Goal: Task Accomplishment & Management: Manage account settings

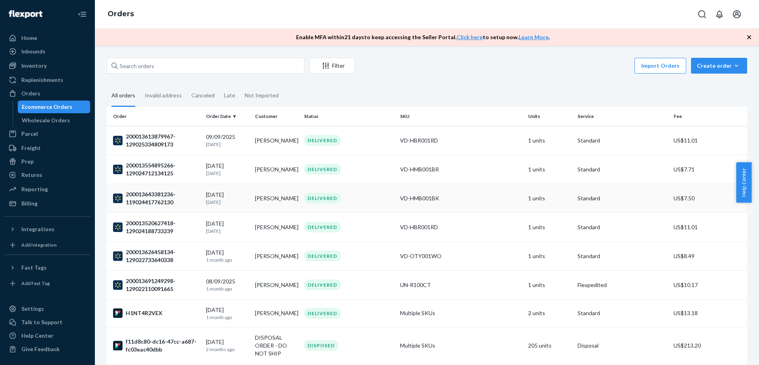
scroll to position [99, 0]
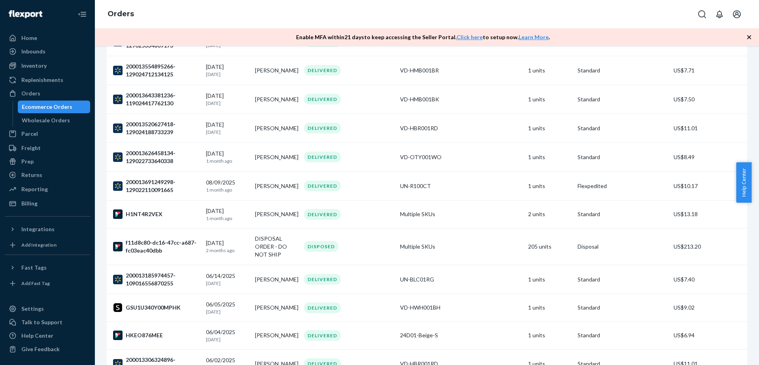
click at [480, 21] on div "Orders" at bounding box center [427, 14] width 664 height 28
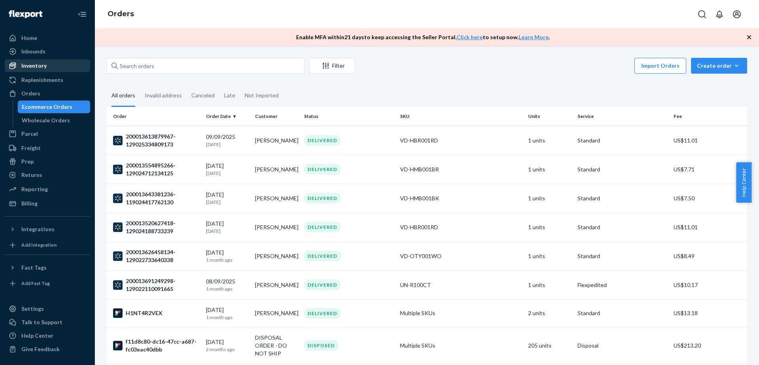
click at [67, 63] on div "Inventory" at bounding box center [48, 65] width 84 height 11
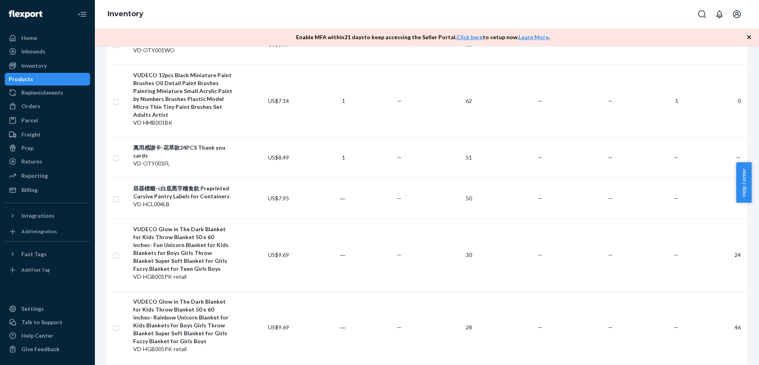
scroll to position [544, 0]
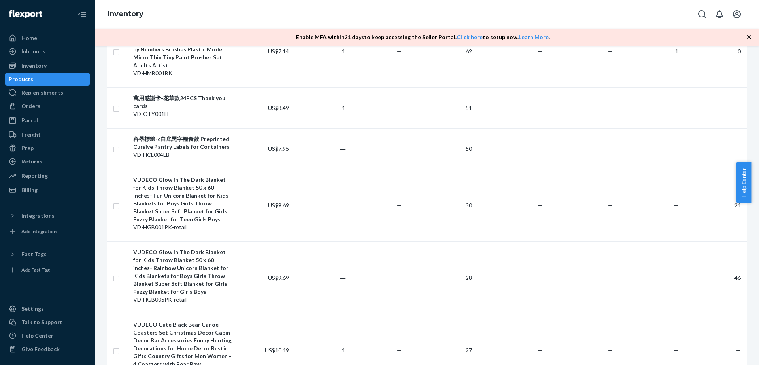
click at [456, 25] on div "Inventory" at bounding box center [427, 14] width 664 height 28
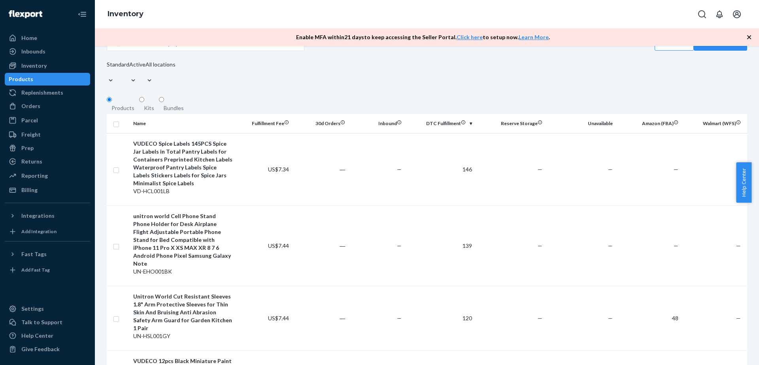
scroll to position [0, 0]
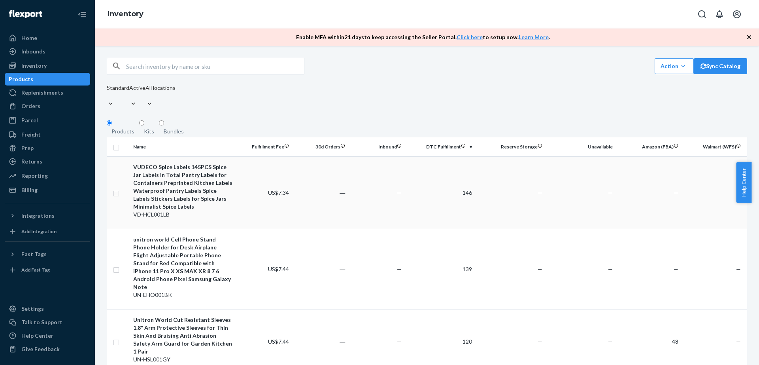
click at [114, 183] on td at bounding box center [118, 192] width 23 height 72
click at [119, 188] on td at bounding box center [118, 192] width 23 height 72
click at [116, 265] on input "checkbox" at bounding box center [116, 269] width 6 height 8
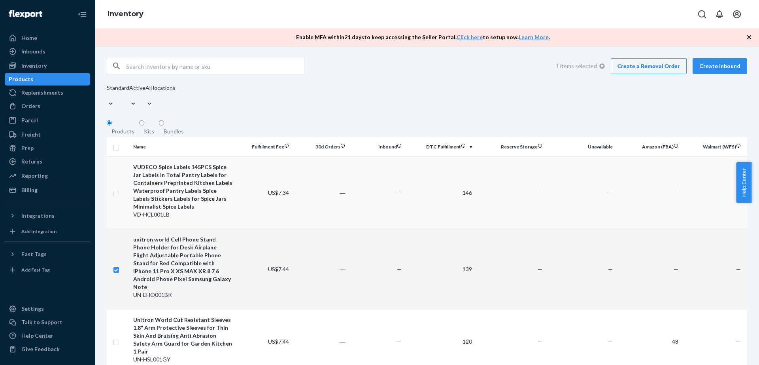
checkbox input "true"
click at [116, 188] on input "checkbox" at bounding box center [116, 192] width 6 height 8
checkbox input "true"
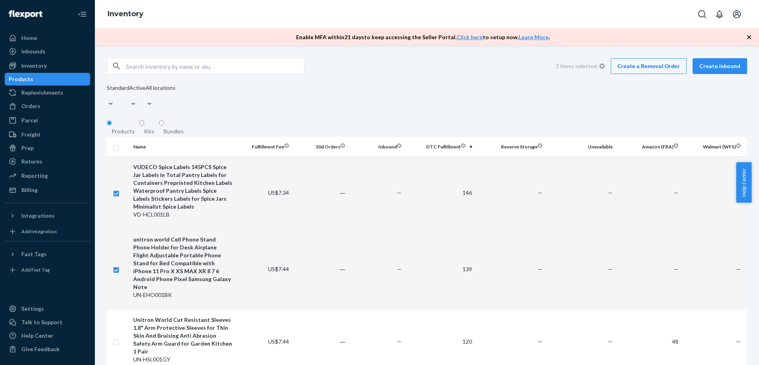
click at [179, 186] on div "VUDECO Spice Labels 145PCS Spice Jar Labels in Total Pantry Labels for Containe…" at bounding box center [182, 186] width 99 height 47
checkbox input "false"
checkbox input "true"
click at [177, 192] on div "VUDECO Spice Labels 145PCS Spice Jar Labels in Total Pantry Labels for Containe…" at bounding box center [182, 186] width 99 height 47
checkbox input "true"
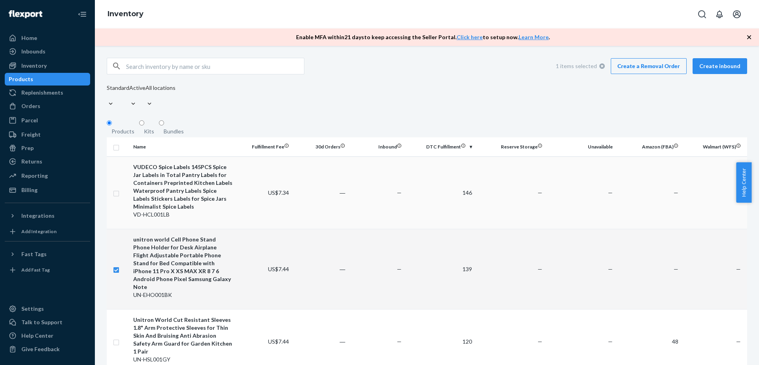
checkbox input "true"
click at [167, 201] on div "VUDECO Spice Labels 145PCS Spice Jar Labels in Total Pantry Labels for Containe…" at bounding box center [182, 186] width 99 height 47
checkbox input "false"
click at [119, 255] on td at bounding box center [118, 269] width 23 height 80
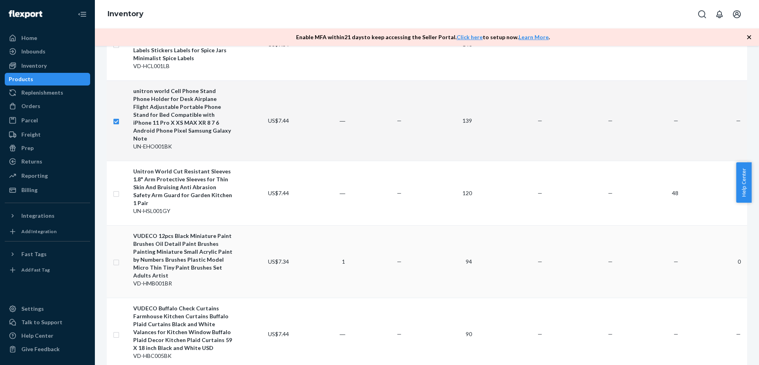
scroll to position [247, 0]
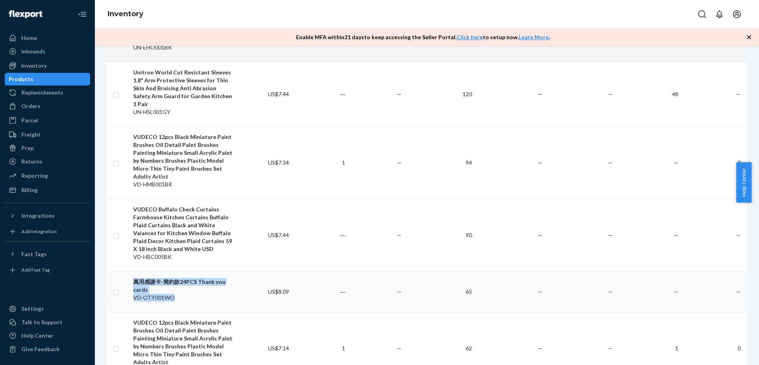
drag, startPoint x: 185, startPoint y: 263, endPoint x: 126, endPoint y: 263, distance: 58.5
click at [125, 271] on tr "萬用感謝卡-簡約款24PCS Thank you cards VD-OTY001WO US$8.09 ― — 65 — — — —" at bounding box center [427, 291] width 641 height 41
click at [216, 293] on div "VD-OTY001WO" at bounding box center [182, 297] width 99 height 8
checkbox input "true"
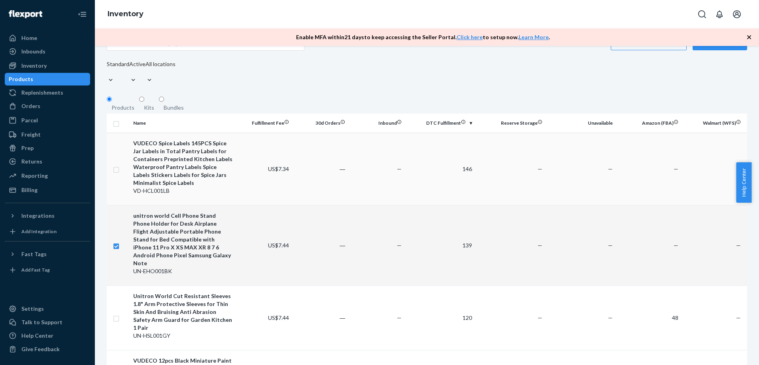
scroll to position [0, 0]
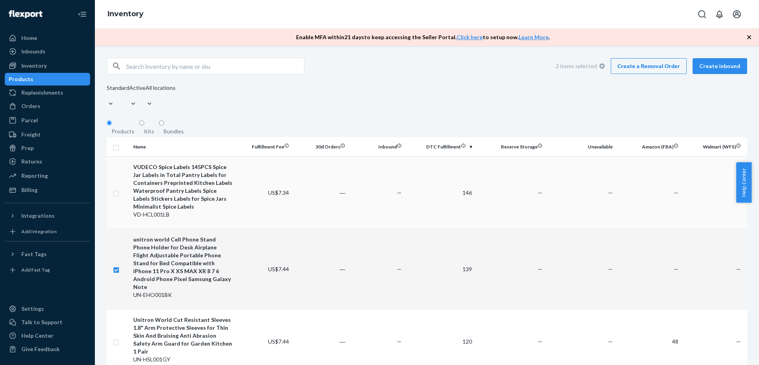
click at [196, 177] on div "VUDECO Spice Labels 145PCS Spice Jar Labels in Total Pantry Labels for Containe…" at bounding box center [182, 186] width 99 height 47
checkbox input "true"
click at [198, 191] on div "VUDECO Spice Labels 145PCS Spice Jar Labels in Total Pantry Labels for Containe…" at bounding box center [182, 186] width 99 height 47
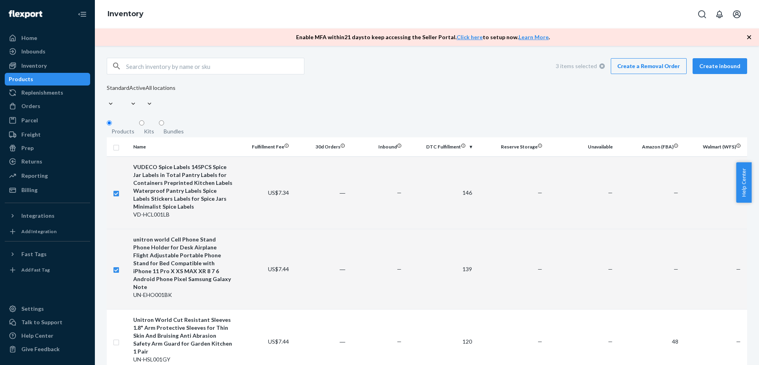
checkbox input "false"
checkbox input "true"
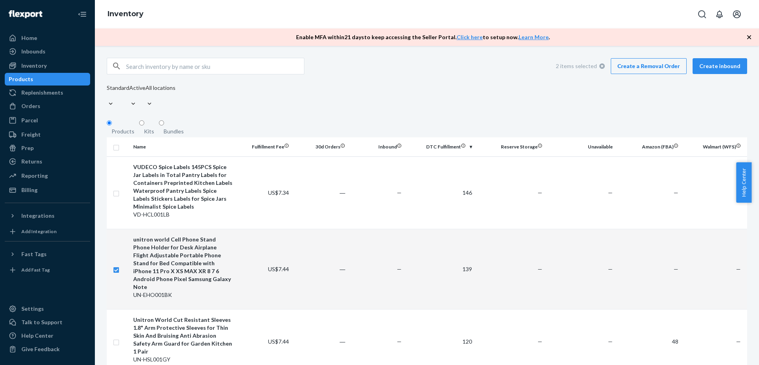
click at [120, 253] on td at bounding box center [118, 269] width 23 height 80
click at [140, 180] on div "VUDECO Spice Labels 145PCS Spice Jar Labels in Total Pantry Labels for Containe…" at bounding box center [182, 186] width 99 height 47
checkbox input "true"
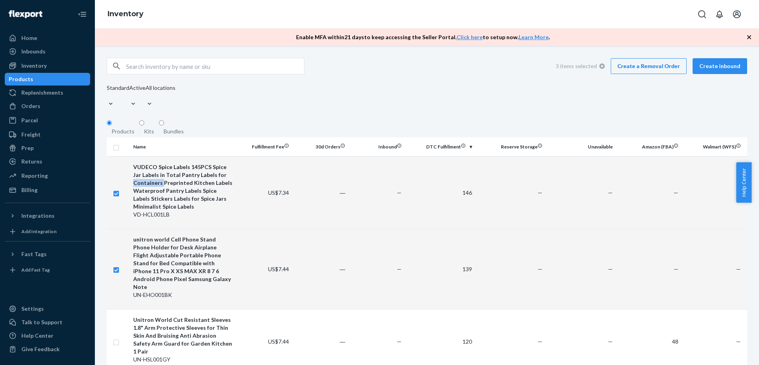
click at [140, 180] on div "VUDECO Spice Labels 145PCS Spice Jar Labels in Total Pantry Labels for Containe…" at bounding box center [182, 186] width 99 height 47
checkbox input "false"
checkbox input "true"
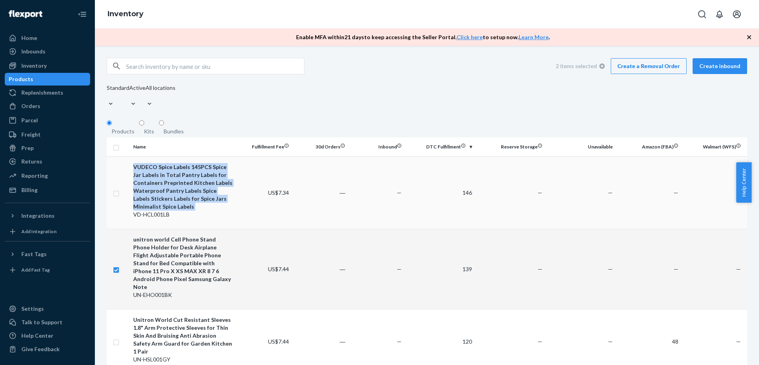
click at [140, 180] on div "VUDECO Spice Labels 145PCS Spice Jar Labels in Total Pantry Labels for Containe…" at bounding box center [182, 186] width 99 height 47
checkbox input "true"
click at [140, 181] on div "VUDECO Spice Labels 145PCS Spice Jar Labels in Total Pantry Labels for Containe…" at bounding box center [182, 186] width 99 height 47
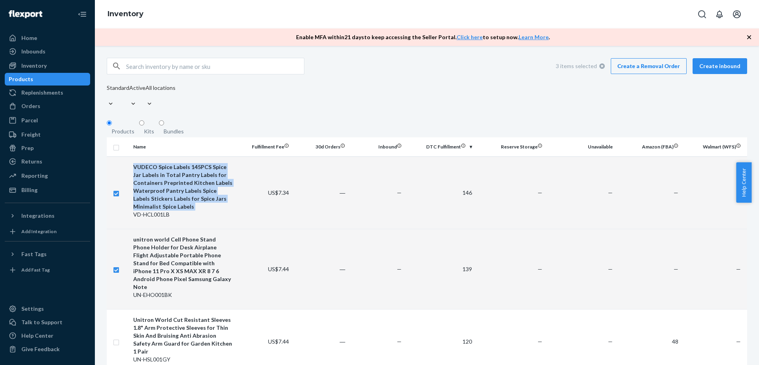
checkbox input "false"
checkbox input "true"
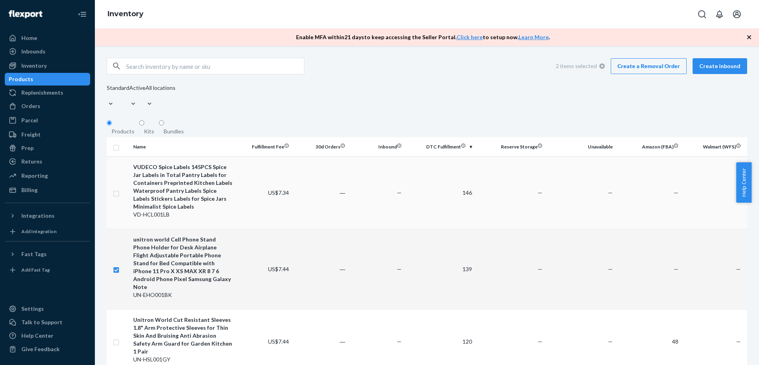
click at [366, 178] on td "—" at bounding box center [376, 192] width 56 height 72
checkbox input "true"
click at [446, 192] on td "146" at bounding box center [440, 192] width 70 height 72
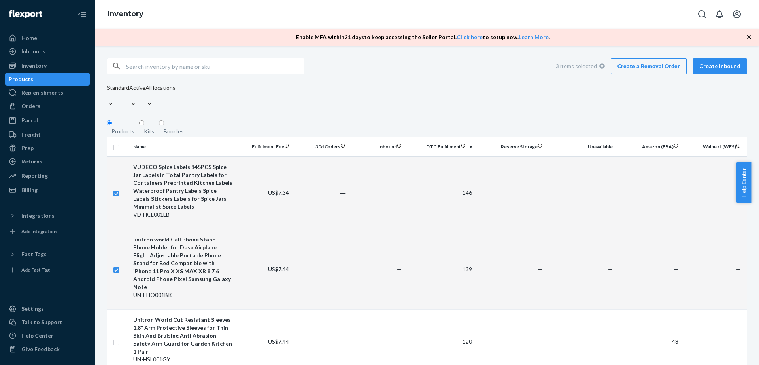
checkbox input "false"
checkbox input "true"
click at [513, 199] on td "—" at bounding box center [510, 192] width 70 height 72
checkbox input "true"
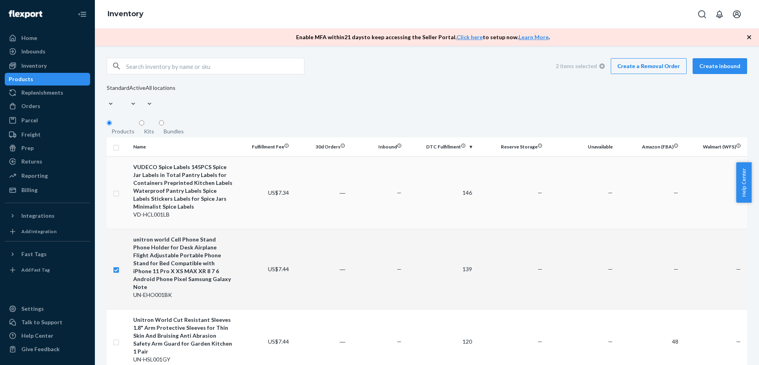
checkbox input "true"
click at [617, 189] on td "—" at bounding box center [649, 192] width 66 height 72
checkbox input "false"
checkbox input "true"
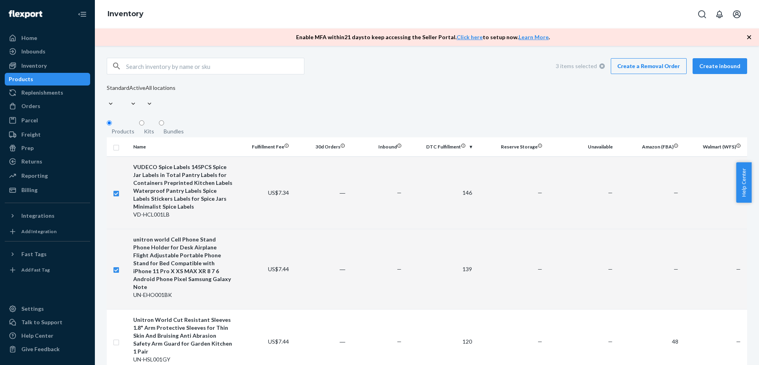
checkbox input "true"
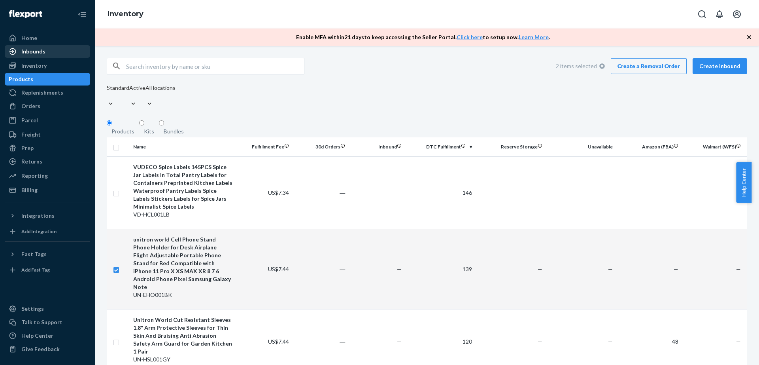
click at [59, 46] on div "Inbounds" at bounding box center [48, 51] width 84 height 11
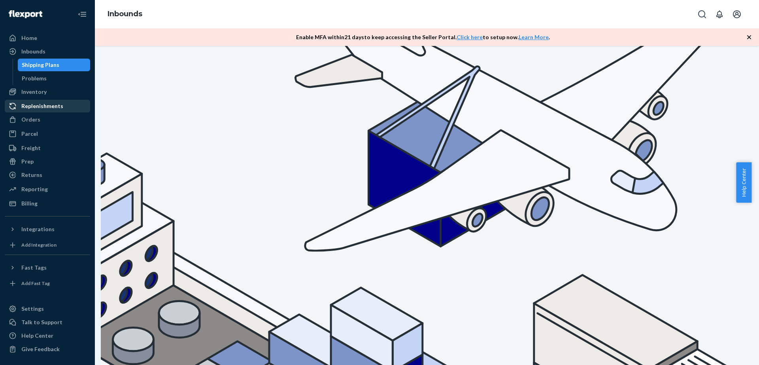
click at [61, 111] on div "Replenishments" at bounding box center [48, 105] width 84 height 11
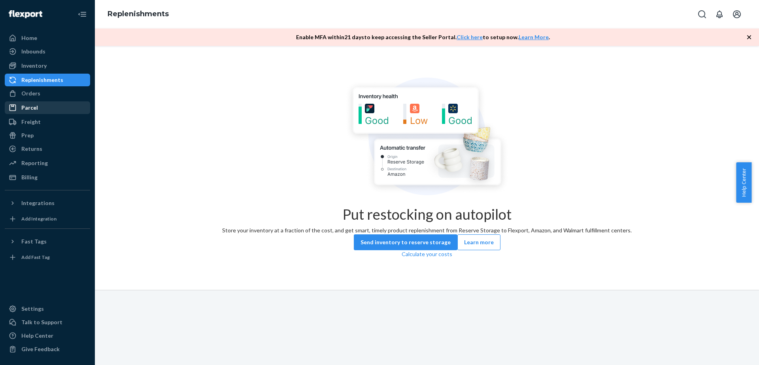
click at [45, 109] on div "Parcel" at bounding box center [48, 107] width 84 height 11
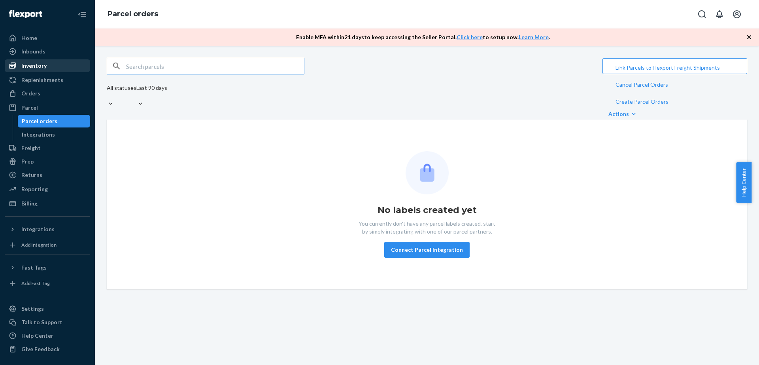
click at [45, 65] on div "Inventory" at bounding box center [33, 66] width 25 height 8
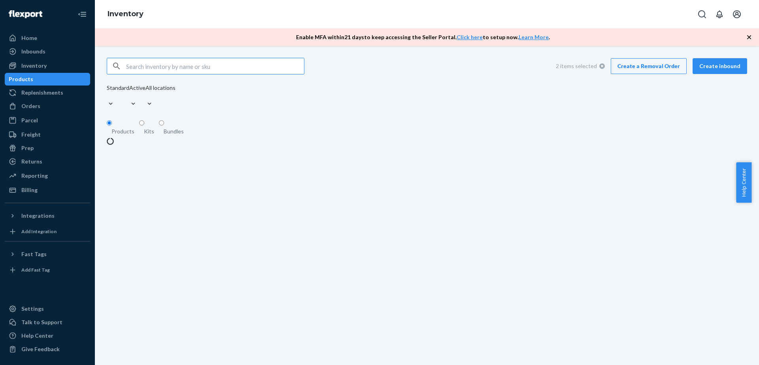
click at [46, 80] on div "Products" at bounding box center [48, 79] width 84 height 11
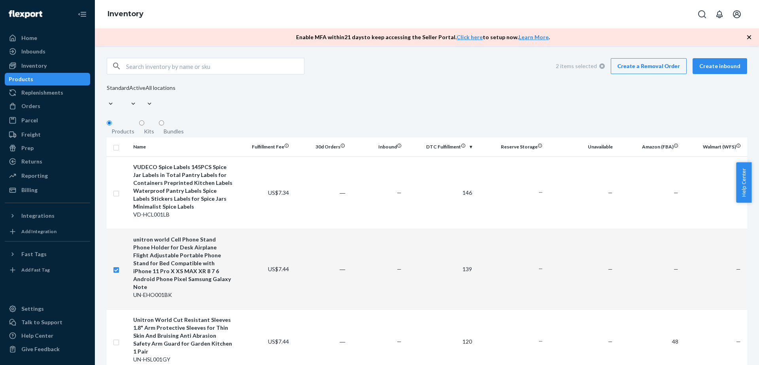
checkbox input "true"
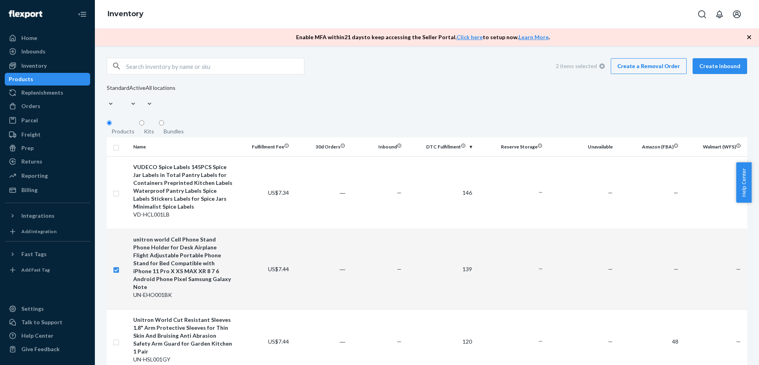
checkbox input "true"
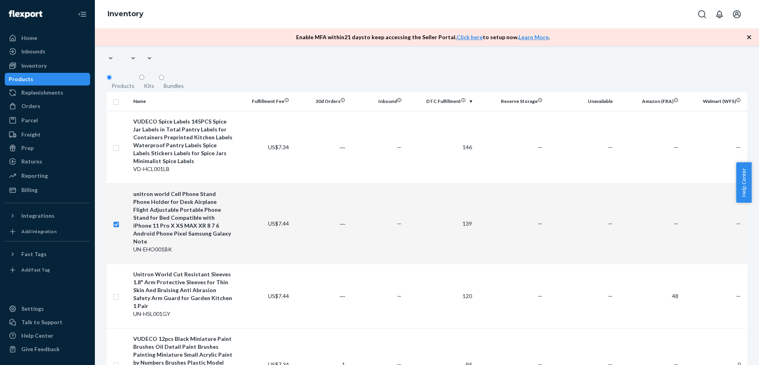
scroll to position [99, 0]
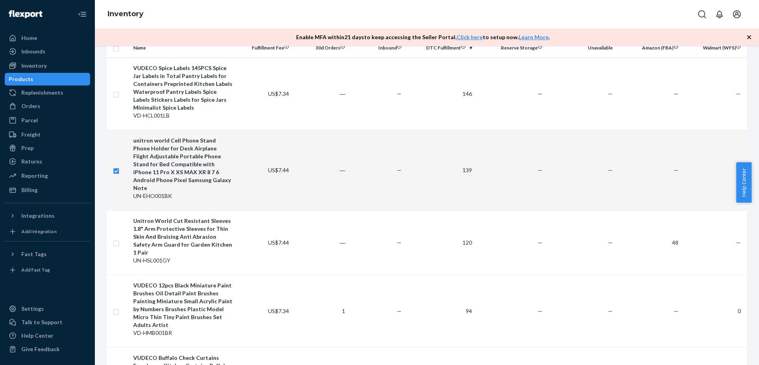
click at [166, 137] on div "unitron world Cell Phone Stand Phone Holder for Desk Airplane Flight Adjustable…" at bounding box center [182, 163] width 99 height 55
checkbox input "false"
checkbox input "true"
click at [166, 141] on div "unitron world Cell Phone Stand Phone Holder for Desk Airplane Flight Adjustable…" at bounding box center [182, 163] width 99 height 55
checkbox input "true"
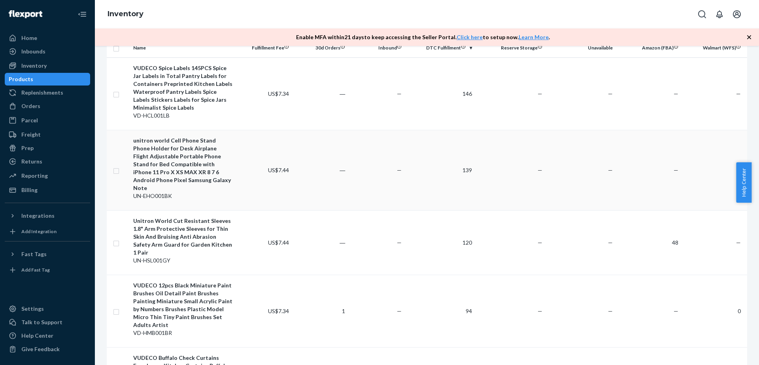
checkbox input "true"
click at [166, 141] on div "unitron world Cell Phone Stand Phone Holder for Desk Airplane Flight Adjustable…" at bounding box center [182, 163] width 99 height 55
checkbox input "false"
checkbox input "true"
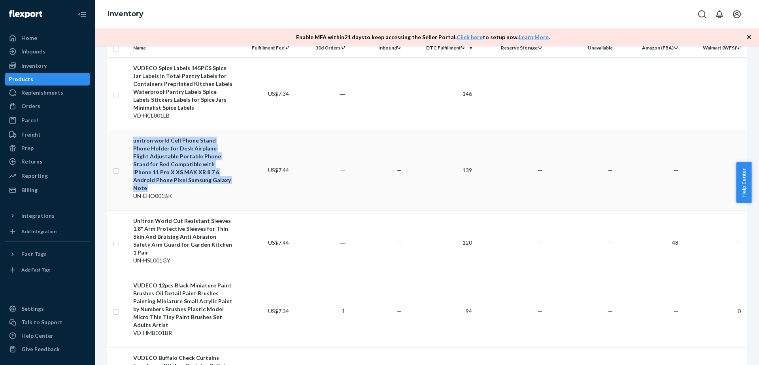
click at [166, 141] on div "unitron world Cell Phone Stand Phone Holder for Desk Airplane Flight Adjustable…" at bounding box center [182, 163] width 99 height 55
checkbox input "true"
click at [53, 151] on div "Prep" at bounding box center [48, 147] width 84 height 11
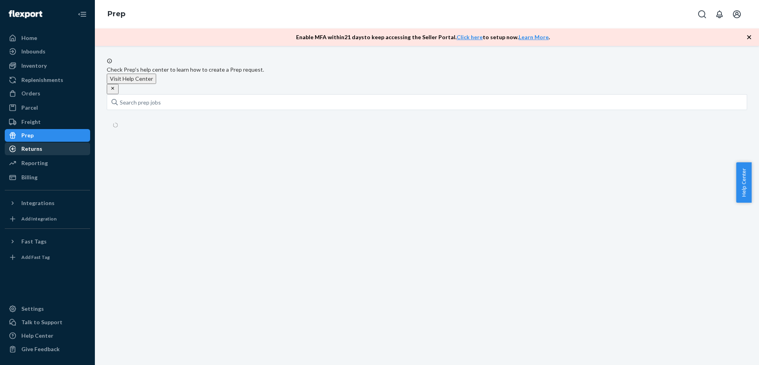
click at [72, 147] on div "Returns" at bounding box center [48, 148] width 84 height 11
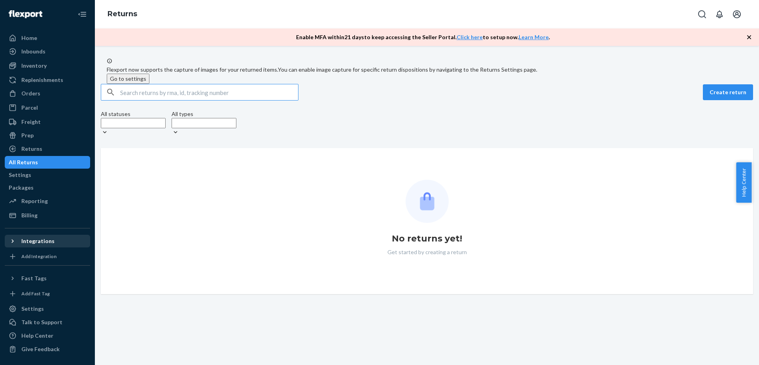
click at [47, 239] on div "Integrations" at bounding box center [37, 241] width 33 height 8
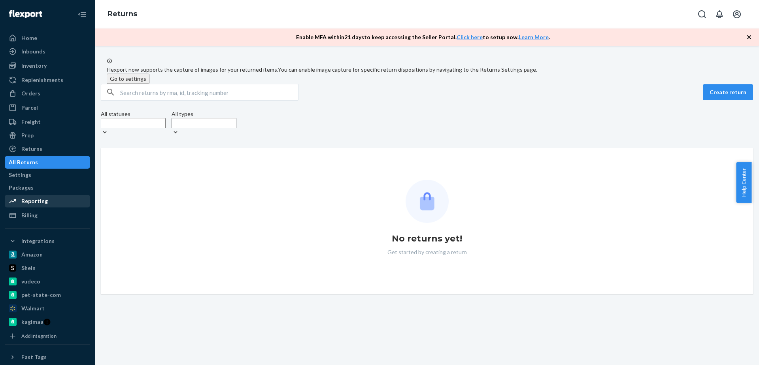
click at [47, 202] on div "Reporting" at bounding box center [48, 200] width 84 height 11
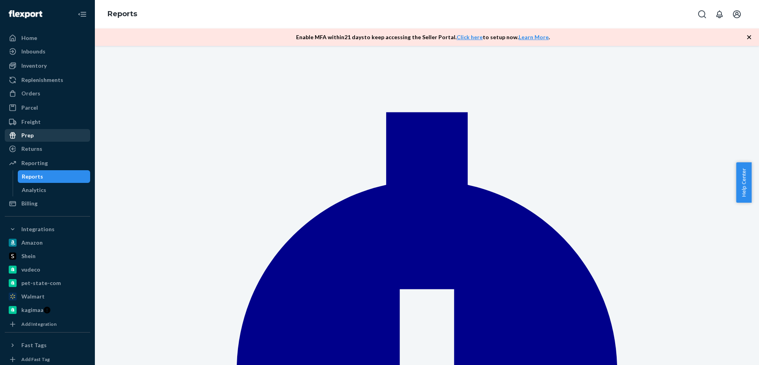
click at [41, 134] on div "Prep" at bounding box center [48, 135] width 84 height 11
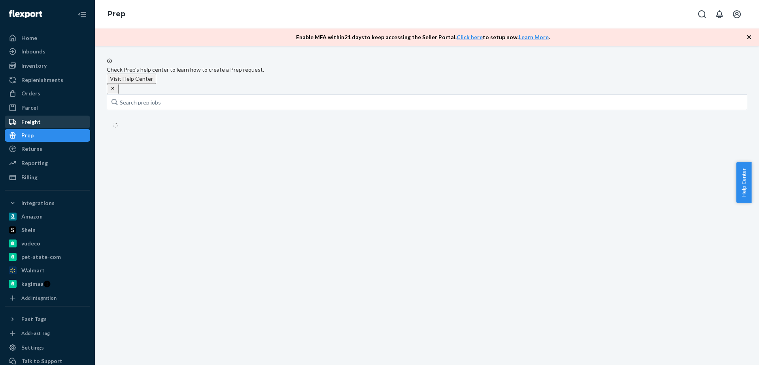
click at [40, 124] on div "Freight" at bounding box center [48, 121] width 84 height 11
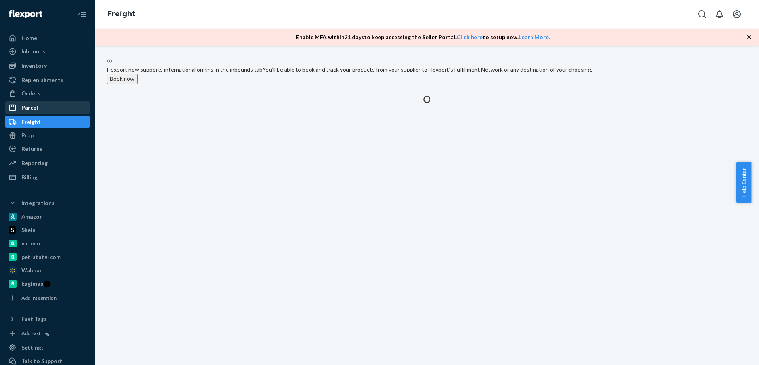
click at [42, 109] on div "Parcel" at bounding box center [48, 107] width 84 height 11
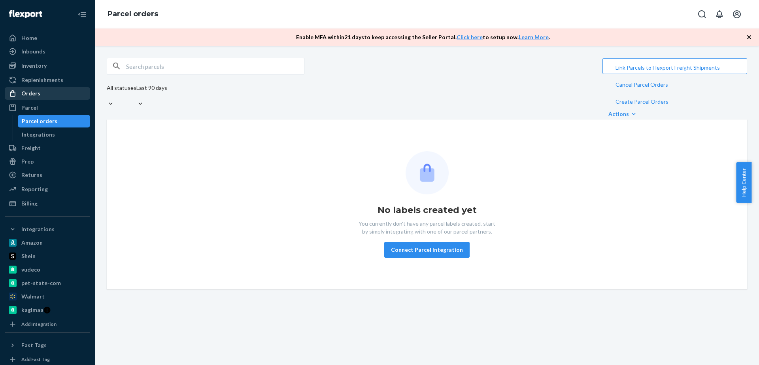
click at [43, 94] on div "Orders" at bounding box center [48, 93] width 84 height 11
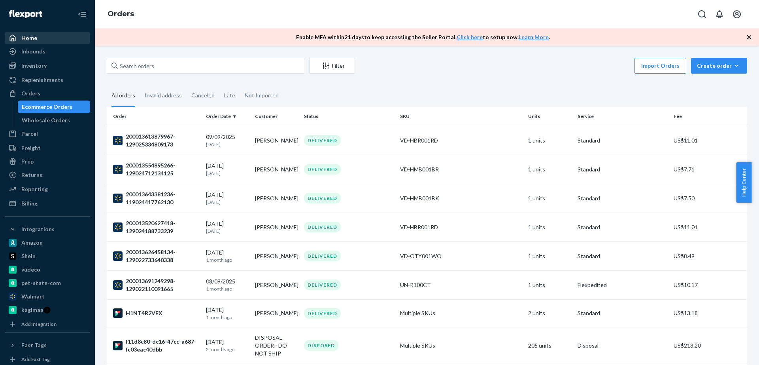
click at [27, 36] on div "Home" at bounding box center [29, 38] width 16 height 8
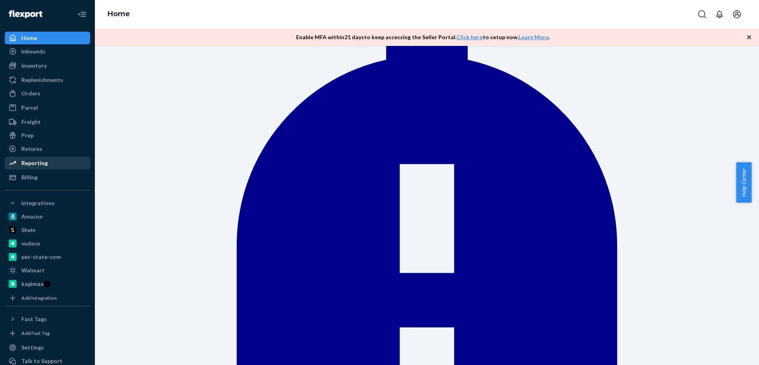
click at [30, 160] on div "Reporting" at bounding box center [34, 163] width 27 height 8
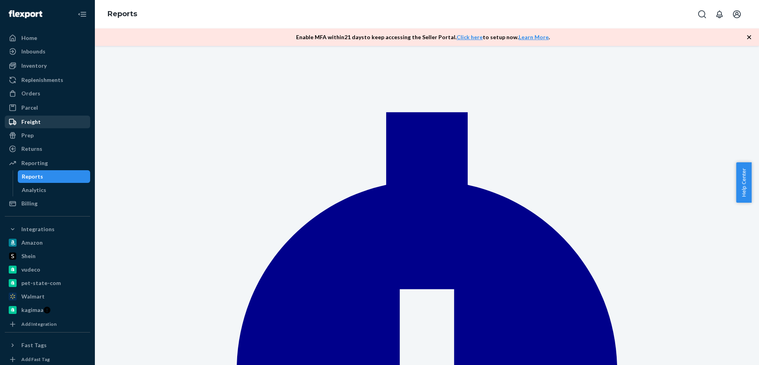
click at [40, 126] on div "Freight" at bounding box center [48, 121] width 84 height 11
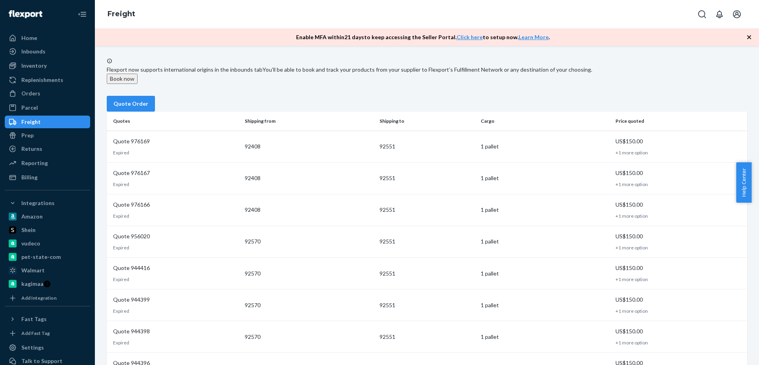
click at [54, 100] on ul "Home Inbounds Shipping Plans Problems Inventory Products Replenishments Orders …" at bounding box center [47, 108] width 85 height 152
click at [56, 104] on div "Parcel" at bounding box center [48, 107] width 84 height 11
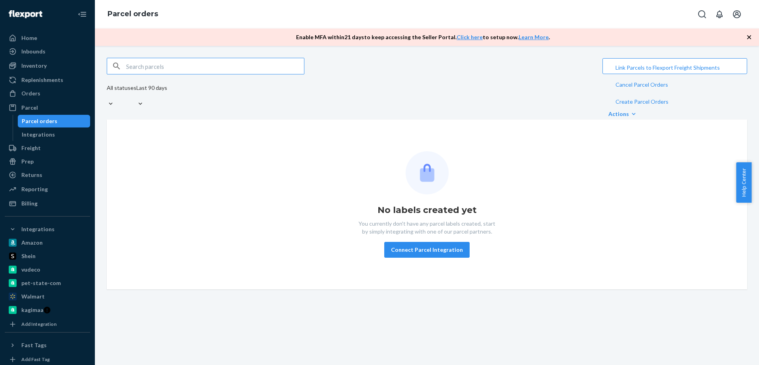
click at [62, 100] on div "Orders Ecommerce Orders Wholesale Orders" at bounding box center [47, 93] width 85 height 13
click at [55, 99] on link "Orders" at bounding box center [47, 93] width 85 height 13
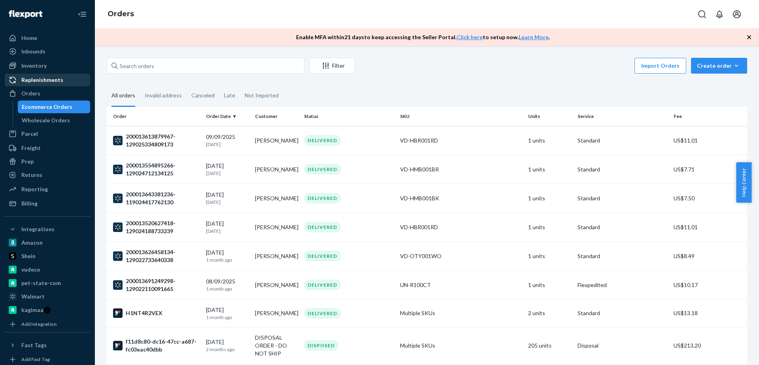
click at [57, 80] on div "Replenishments" at bounding box center [42, 80] width 42 height 8
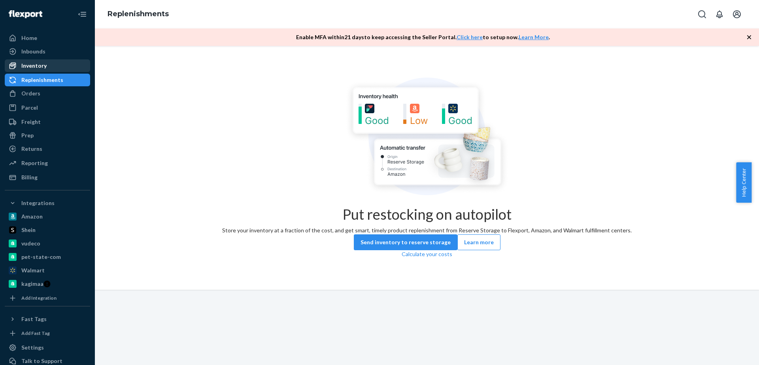
click at [64, 67] on div "Inventory" at bounding box center [48, 65] width 84 height 11
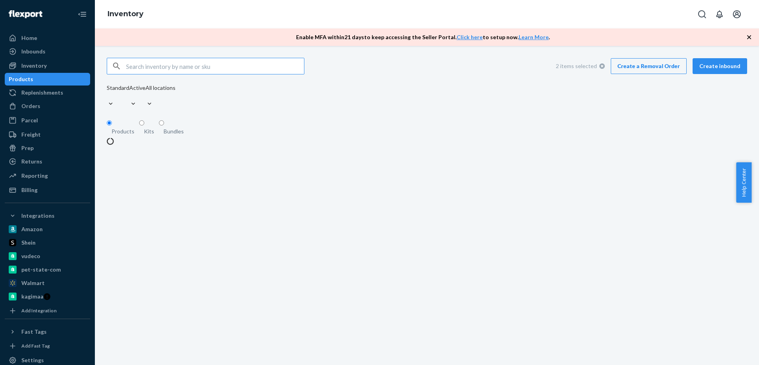
click at [51, 79] on div "Products" at bounding box center [48, 79] width 84 height 11
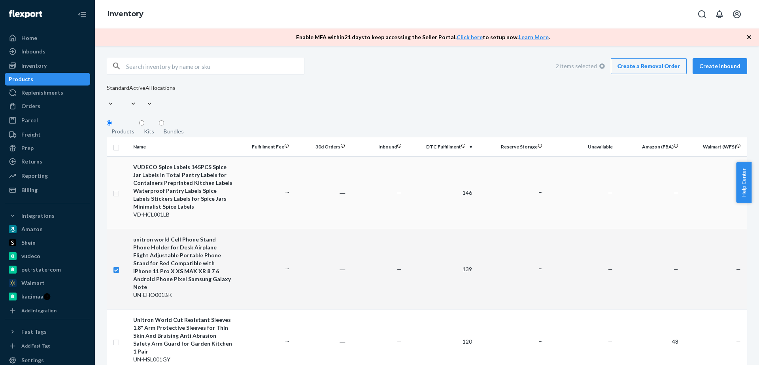
checkbox input "true"
drag, startPoint x: 608, startPoint y: 193, endPoint x: 185, endPoint y: 174, distance: 423.6
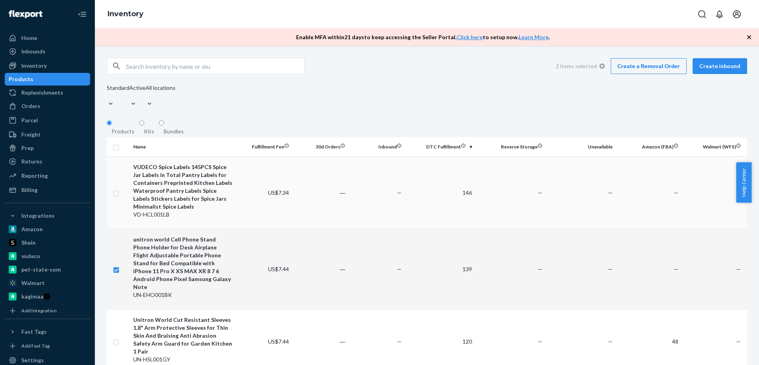
drag, startPoint x: 185, startPoint y: 174, endPoint x: 153, endPoint y: 195, distance: 38.5
click at [157, 187] on div "VUDECO Spice Labels 145PCS Spice Jar Labels in Total Pantry Labels for Containe…" at bounding box center [182, 186] width 99 height 47
checkbox input "true"
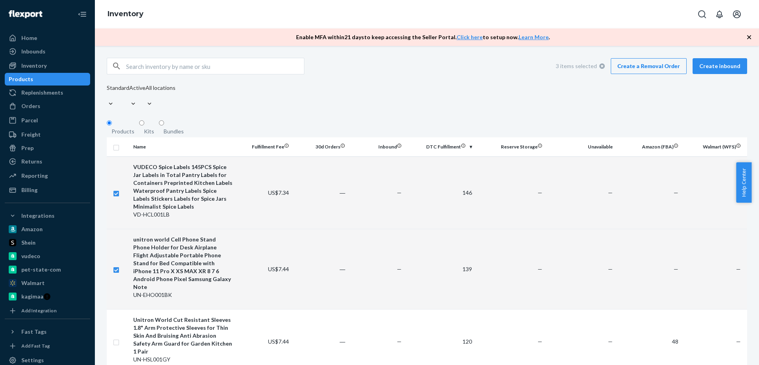
click at [153, 197] on div "VUDECO Spice Labels 145PCS Spice Jar Labels in Total Pantry Labels for Containe…" at bounding box center [182, 186] width 99 height 47
checkbox input "false"
checkbox input "true"
click at [153, 197] on div "VUDECO Spice Labels 145PCS Spice Jar Labels in Total Pantry Labels for Containe…" at bounding box center [182, 186] width 99 height 47
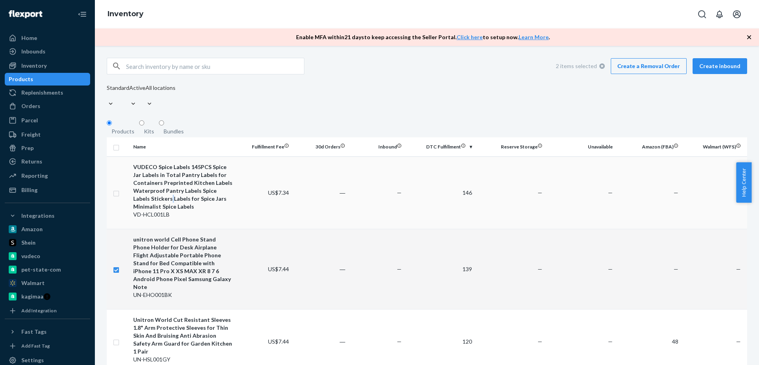
checkbox input "true"
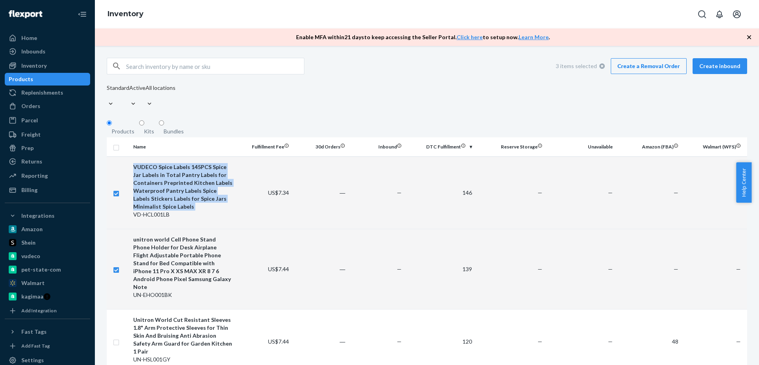
click at [153, 197] on div "VUDECO Spice Labels 145PCS Spice Jar Labels in Total Pantry Labels for Containe…" at bounding box center [182, 186] width 99 height 47
checkbox input "false"
checkbox input "true"
click at [171, 193] on div "VUDECO Spice Labels 145PCS Spice Jar Labels in Total Pantry Labels for Containe…" at bounding box center [182, 186] width 99 height 47
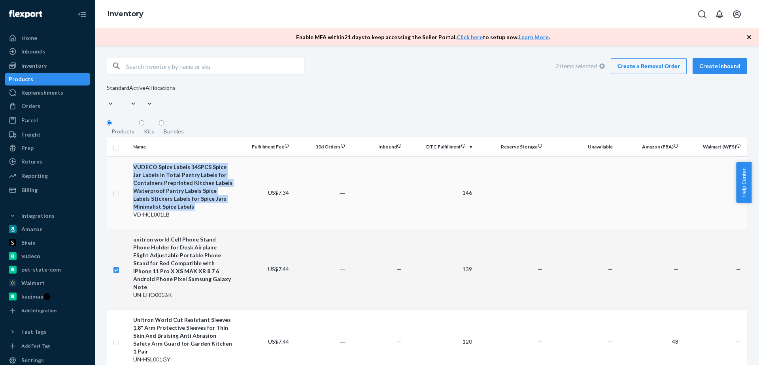
checkbox input "true"
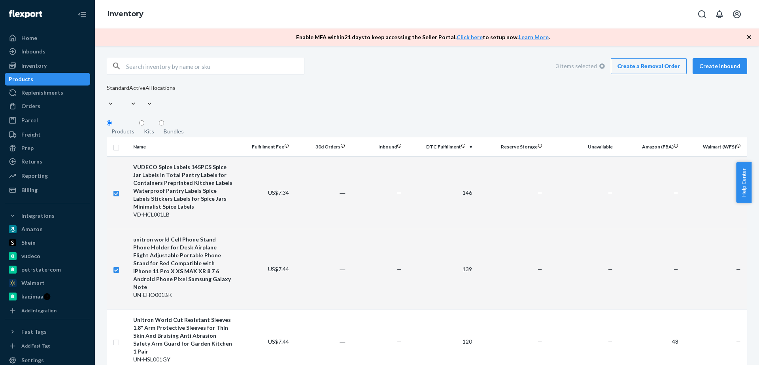
click at [114, 188] on input "checkbox" at bounding box center [116, 192] width 6 height 8
checkbox input "false"
checkbox input "true"
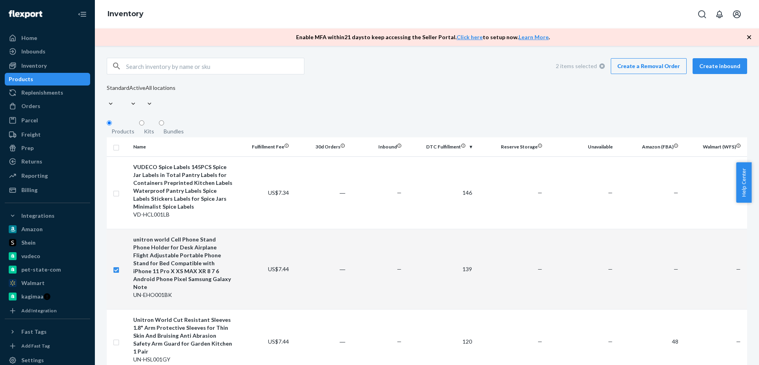
click at [108, 246] on td at bounding box center [118, 269] width 23 height 80
click at [114, 251] on td at bounding box center [118, 269] width 23 height 80
click at [750, 34] on icon "button" at bounding box center [750, 37] width 8 height 8
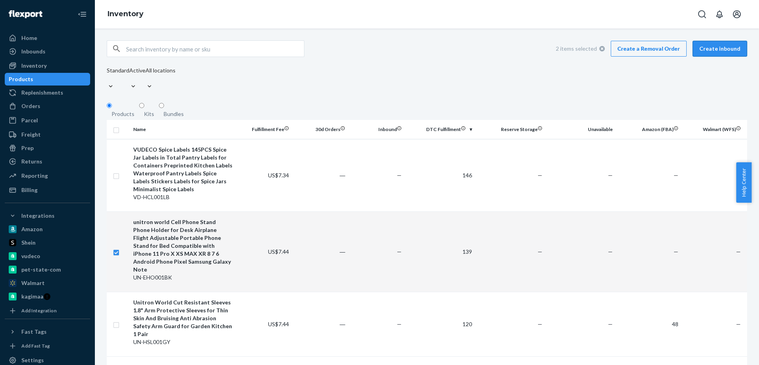
click at [710, 50] on button "Create inbound" at bounding box center [720, 49] width 55 height 16
checkbox input "true"
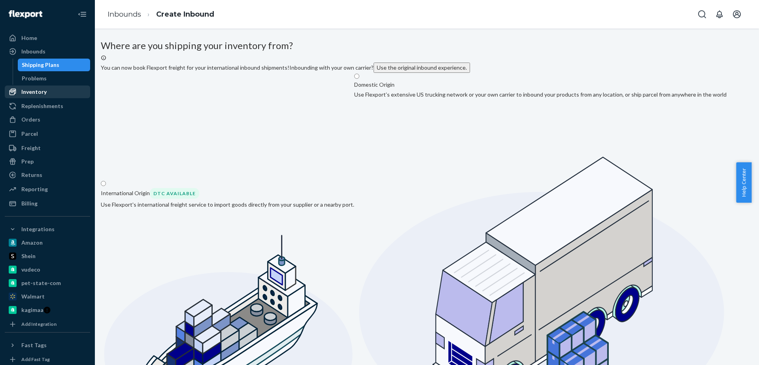
click at [24, 89] on div "Inventory" at bounding box center [33, 92] width 25 height 8
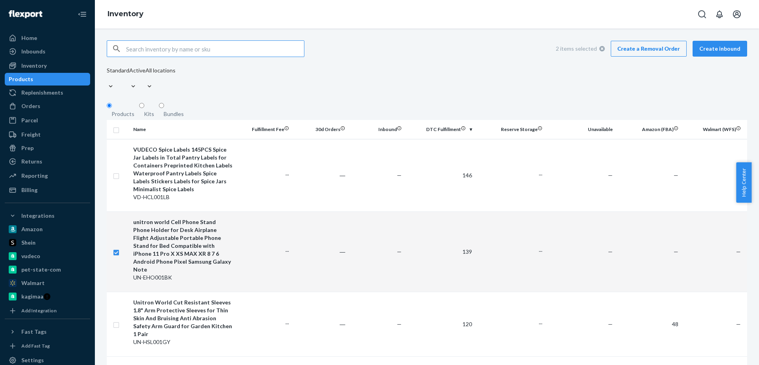
checkbox input "true"
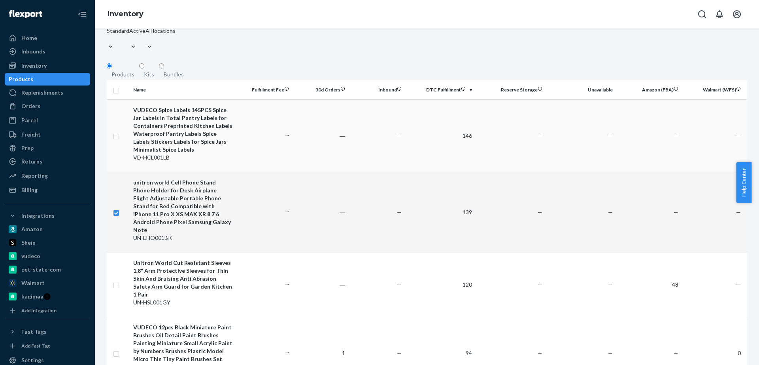
scroll to position [49, 0]
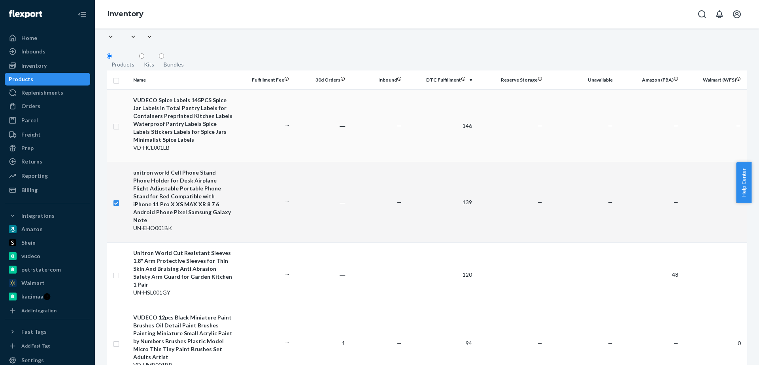
checkbox input "true"
click at [140, 147] on div "VD-HCL001LB" at bounding box center [182, 148] width 99 height 8
checkbox input "true"
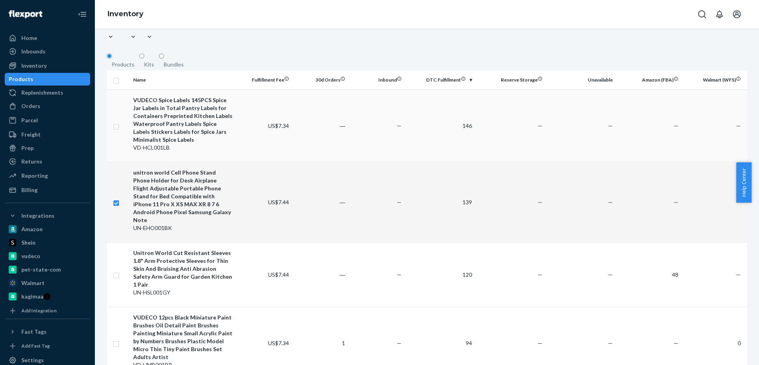
checkbox input "true"
click at [140, 147] on div "VD-HCL001LB" at bounding box center [182, 148] width 99 height 8
checkbox input "false"
checkbox input "true"
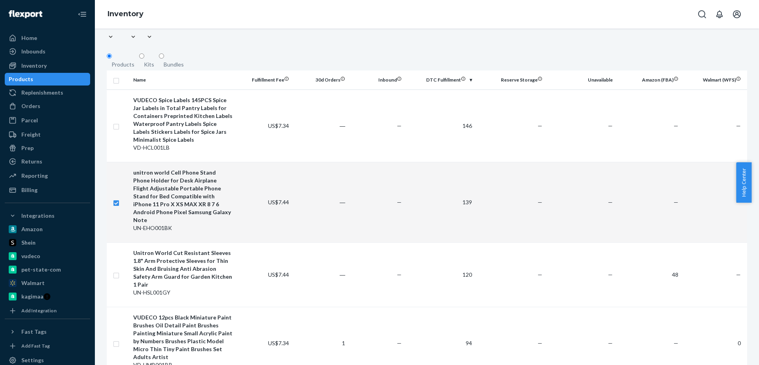
click at [114, 198] on input "checkbox" at bounding box center [116, 202] width 6 height 8
checkbox input "false"
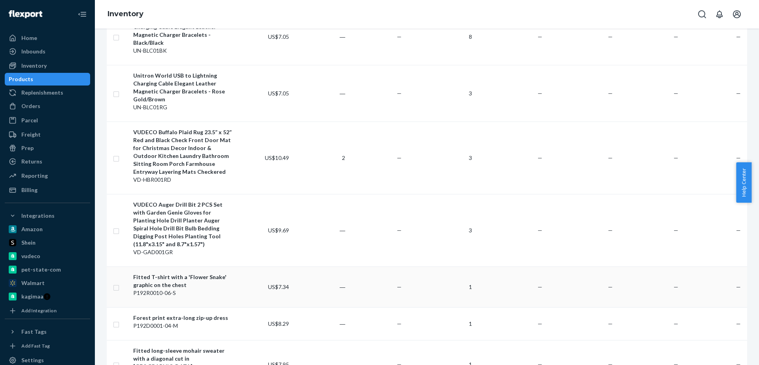
scroll to position [1129, 0]
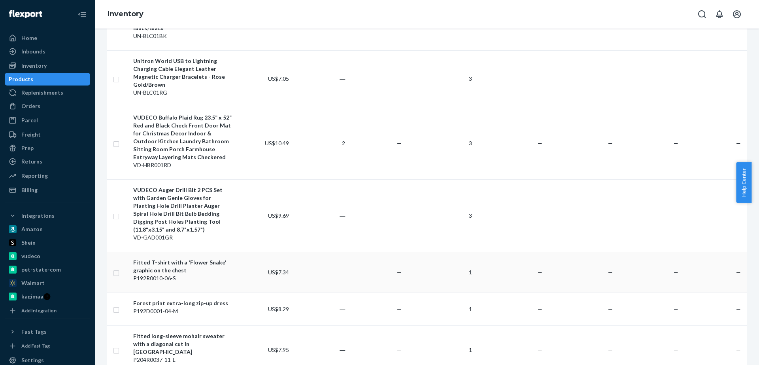
click at [177, 274] on div "P192R0010-06-S" at bounding box center [182, 278] width 99 height 8
checkbox input "true"
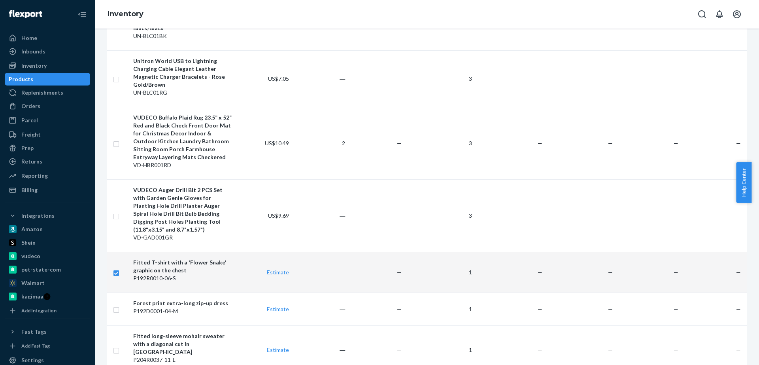
click at [176, 258] on div "Fitted T-shirt with a 'Flower Snake' graphic on the chest" at bounding box center [182, 266] width 99 height 16
checkbox input "true"
checkbox input "false"
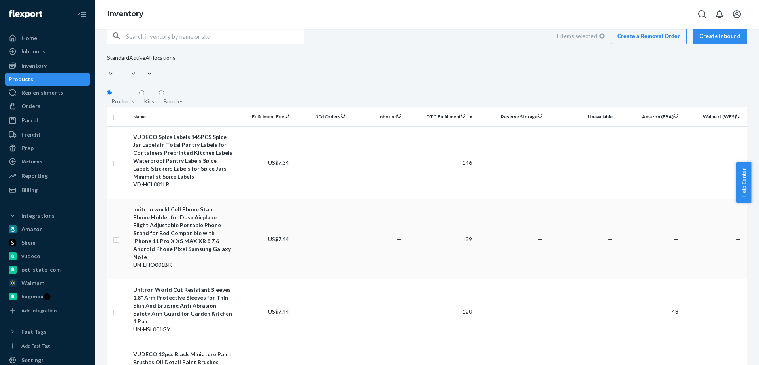
scroll to position [0, 0]
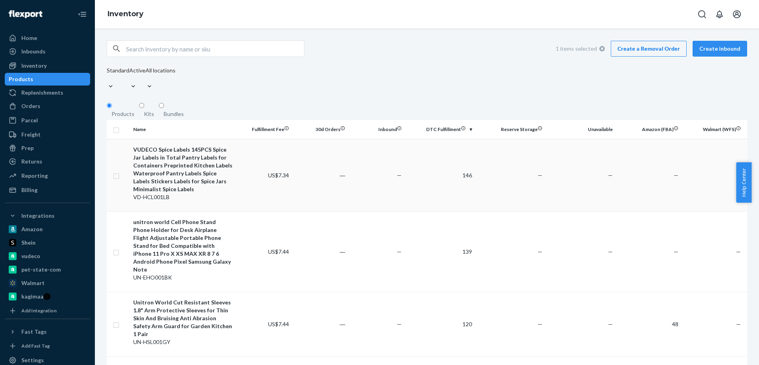
click at [175, 156] on div "VUDECO Spice Labels 145PCS Spice Jar Labels in Total Pantry Labels for Containe…" at bounding box center [182, 169] width 99 height 47
checkbox input "true"
click at [175, 156] on div "VUDECO Spice Labels 145PCS Spice Jar Labels in Total Pantry Labels for Containe…" at bounding box center [182, 169] width 99 height 47
checkbox input "false"
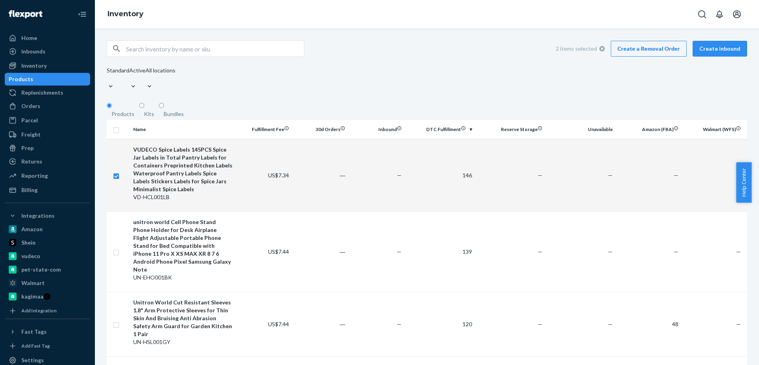
checkbox input "true"
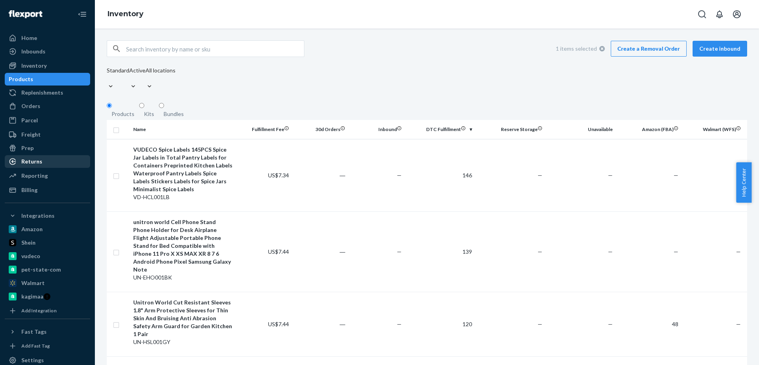
scroll to position [51, 0]
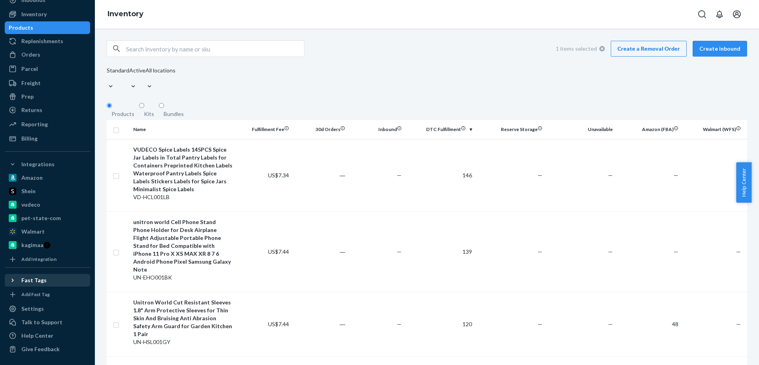
click at [47, 280] on div "Fast Tags" at bounding box center [48, 279] width 84 height 11
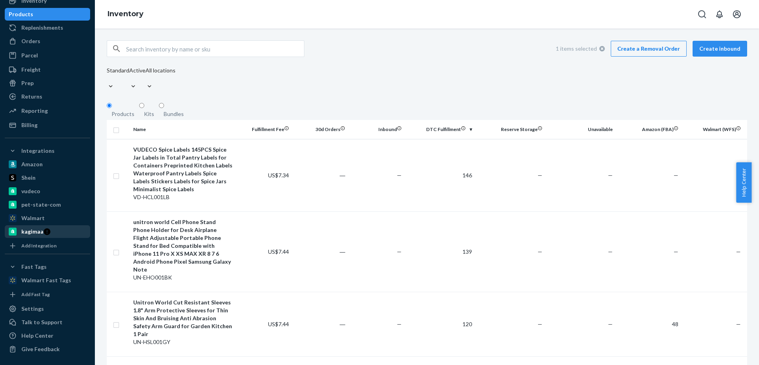
scroll to position [0, 0]
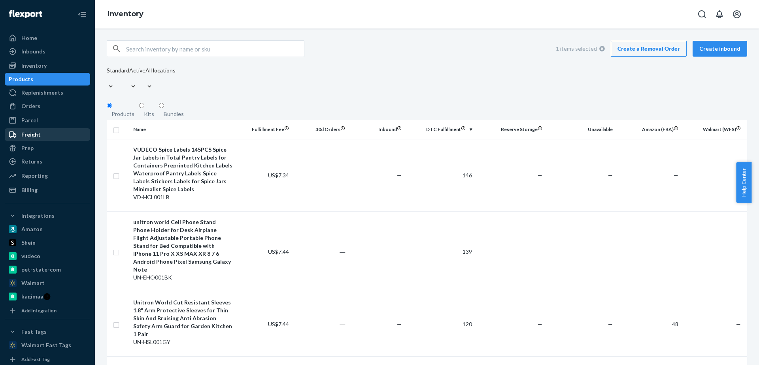
click at [57, 136] on div "Freight" at bounding box center [48, 134] width 84 height 11
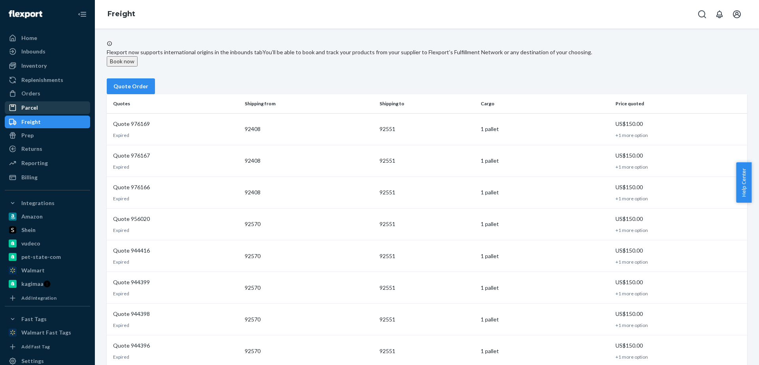
click at [60, 106] on div "Parcel" at bounding box center [48, 107] width 84 height 11
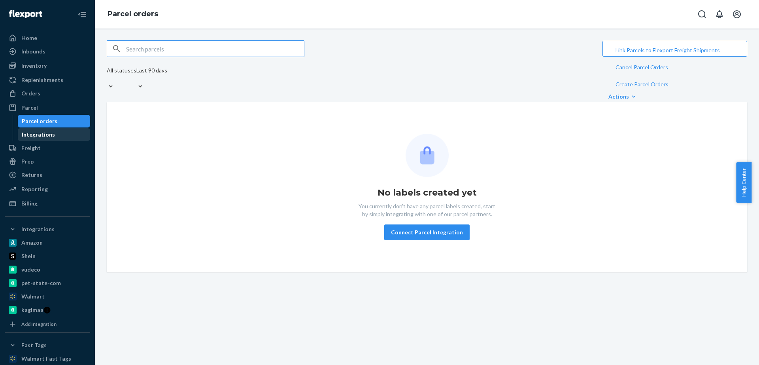
click at [29, 131] on div "Integrations" at bounding box center [38, 135] width 33 height 8
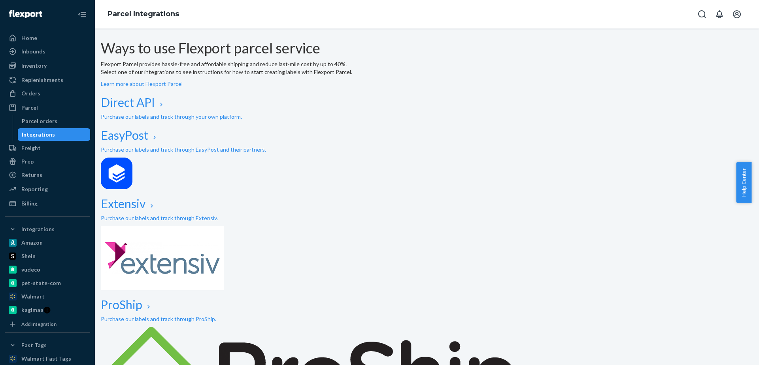
click at [36, 100] on div "Orders Ecommerce Orders Wholesale Orders" at bounding box center [47, 93] width 85 height 13
click at [39, 96] on div "Orders" at bounding box center [30, 93] width 19 height 8
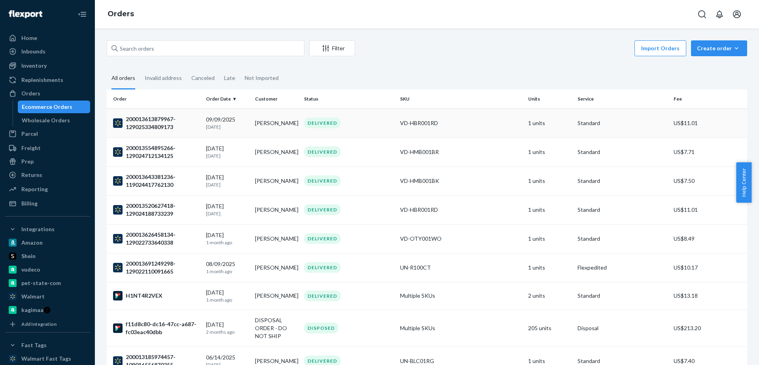
click at [151, 122] on div "200013613879967-129025334809173" at bounding box center [156, 123] width 87 height 16
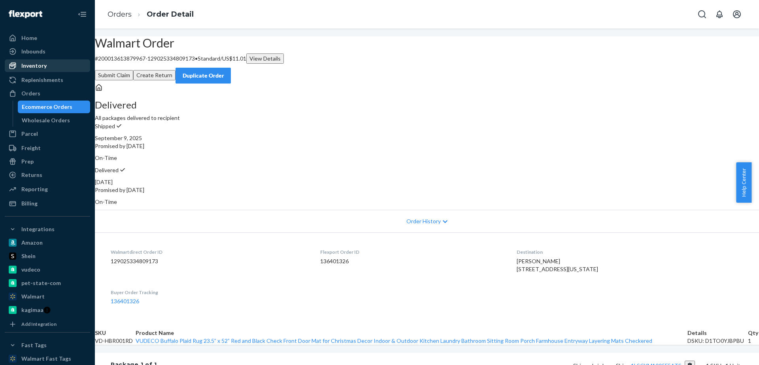
click at [34, 62] on div "Inventory" at bounding box center [33, 66] width 25 height 8
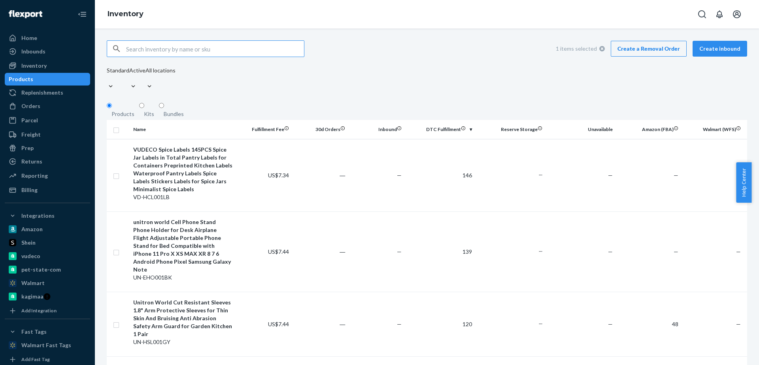
checkbox input "true"
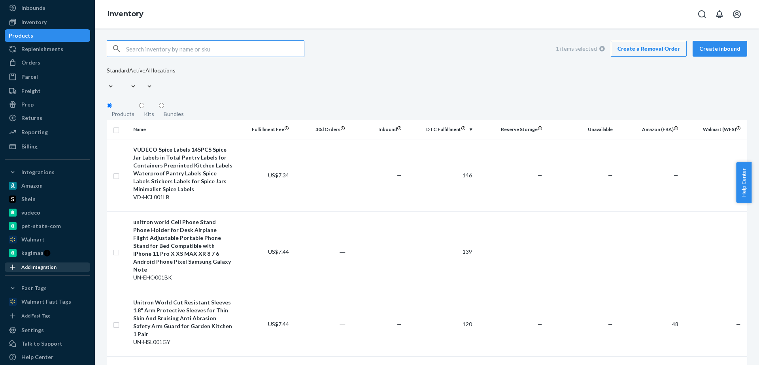
scroll to position [65, 0]
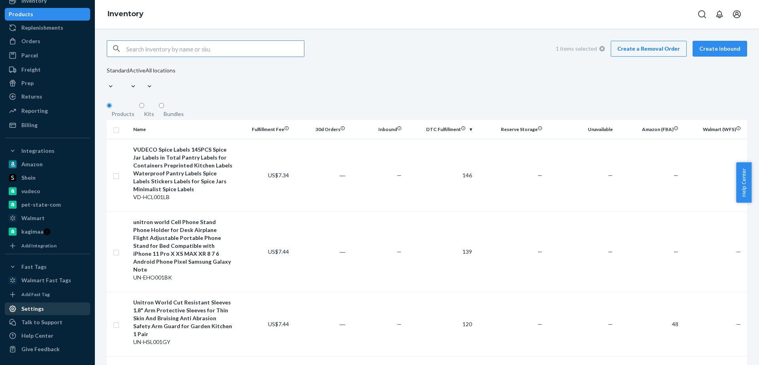
click at [51, 310] on div "Settings" at bounding box center [48, 308] width 84 height 11
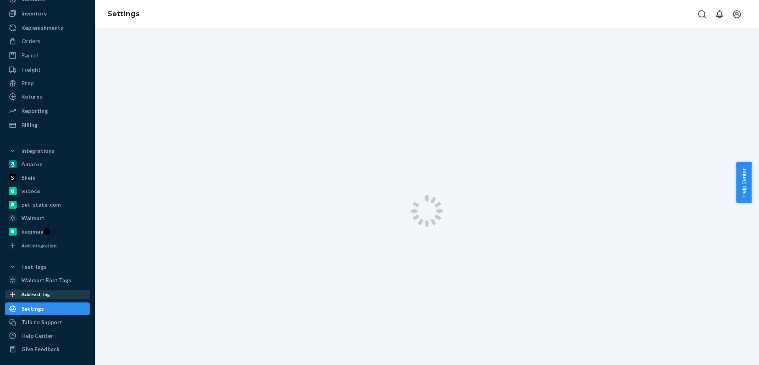
scroll to position [52, 0]
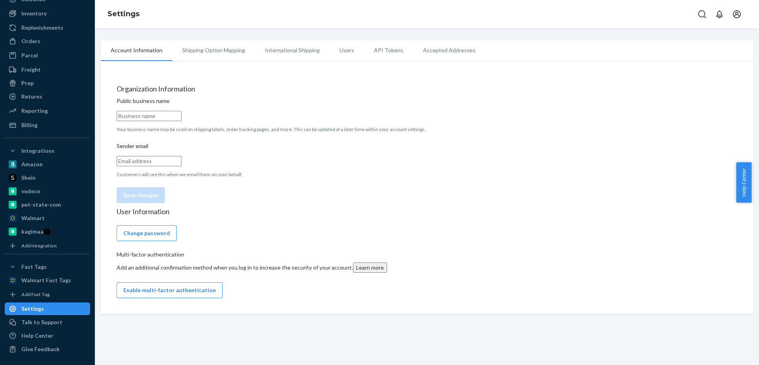
click at [255, 44] on li "Shipping Option Mapping" at bounding box center [213, 50] width 83 height 20
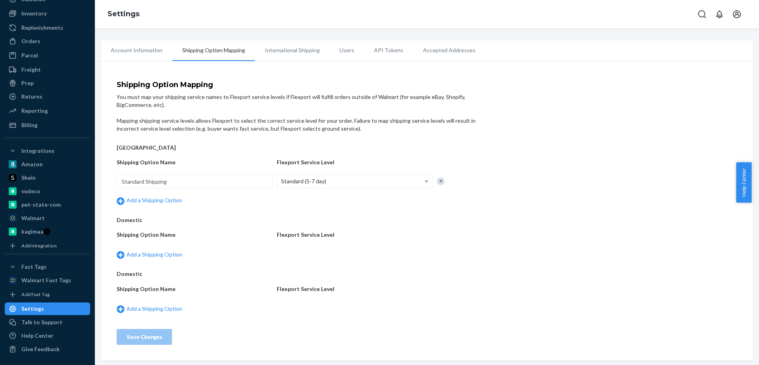
click at [172, 47] on li "Account Information" at bounding box center [137, 50] width 72 height 20
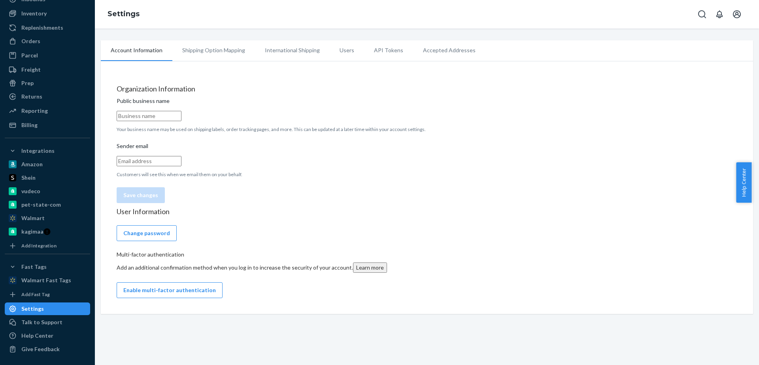
click at [148, 217] on div "Account Information Shipping Option Mapping International Shipping Users API To…" at bounding box center [427, 176] width 653 height 273
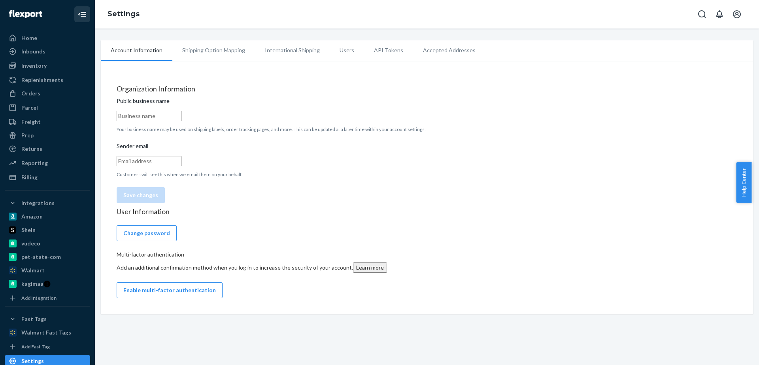
click at [78, 9] on button "Close Navigation" at bounding box center [82, 14] width 16 height 16
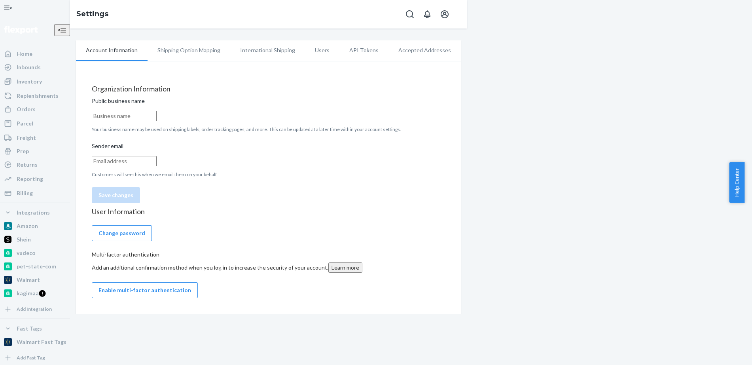
click at [28, 16] on div at bounding box center [35, 8] width 70 height 16
click at [11, 13] on icon "Open Navigation" at bounding box center [7, 7] width 9 height 9
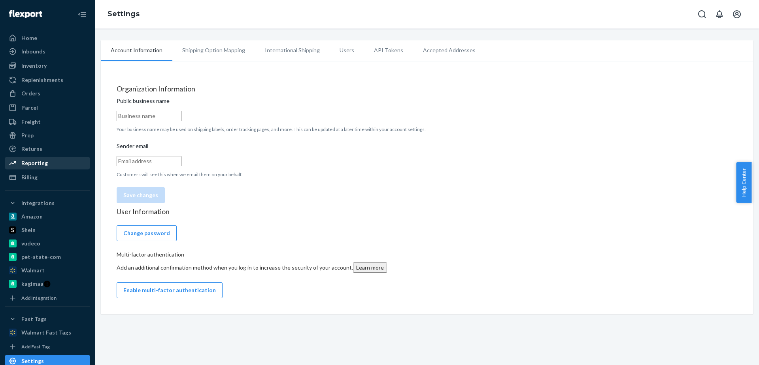
click at [44, 161] on div "Reporting" at bounding box center [34, 163] width 27 height 8
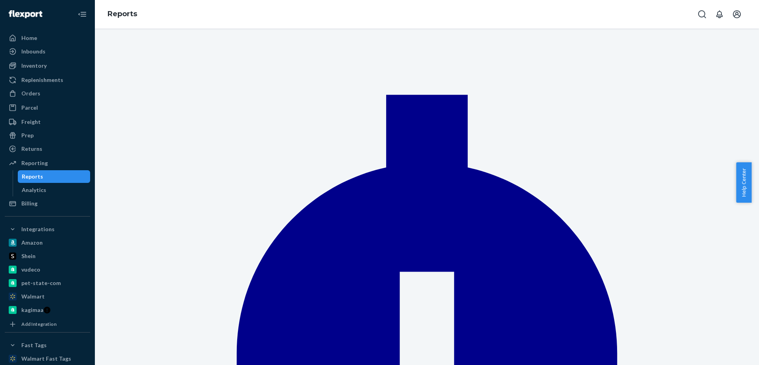
click at [99, 150] on div "We're excited to announce an enhanced inventory aging system that provides more…" at bounding box center [427, 196] width 664 height 336
click at [52, 63] on div "Inventory" at bounding box center [48, 65] width 84 height 11
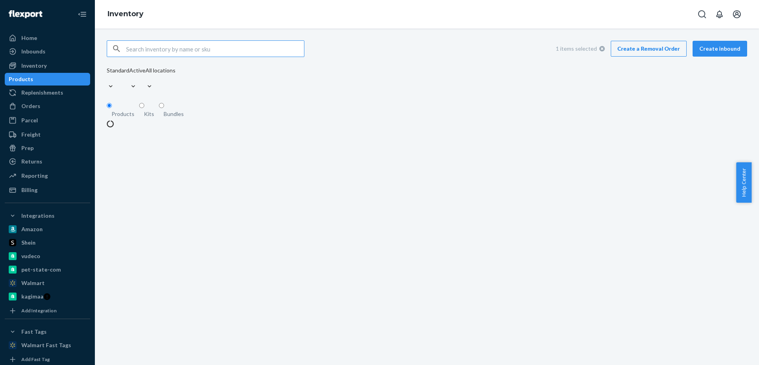
click at [55, 54] on div "Inbounds" at bounding box center [48, 51] width 84 height 11
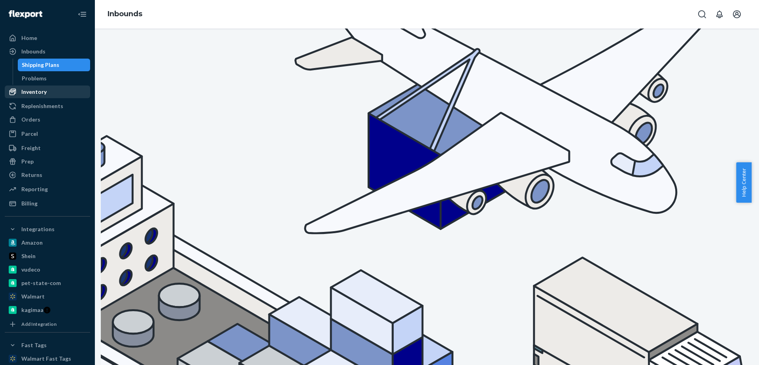
click at [44, 92] on div "Inventory" at bounding box center [33, 92] width 25 height 8
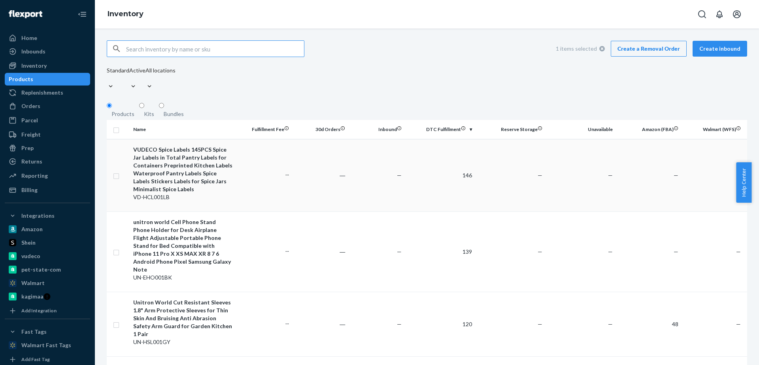
checkbox input "true"
drag, startPoint x: 131, startPoint y: 195, endPoint x: 178, endPoint y: 193, distance: 47.1
click at [178, 193] on td "VUDECO Spice Labels 145PCS Spice Jar Labels in Total Pantry Labels for Containe…" at bounding box center [183, 175] width 106 height 72
checkbox input "true"
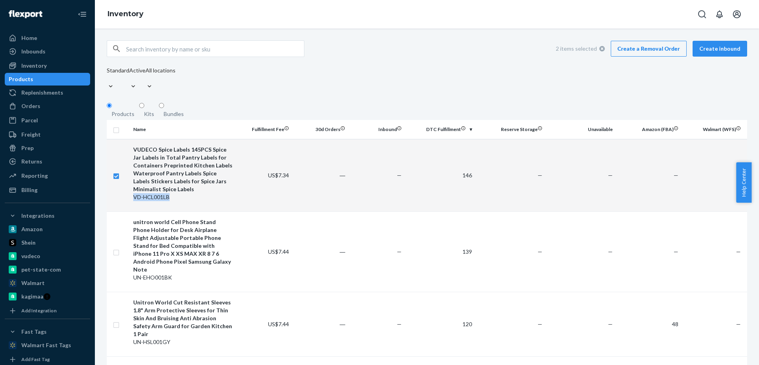
copy div "VD-HCL001LB"
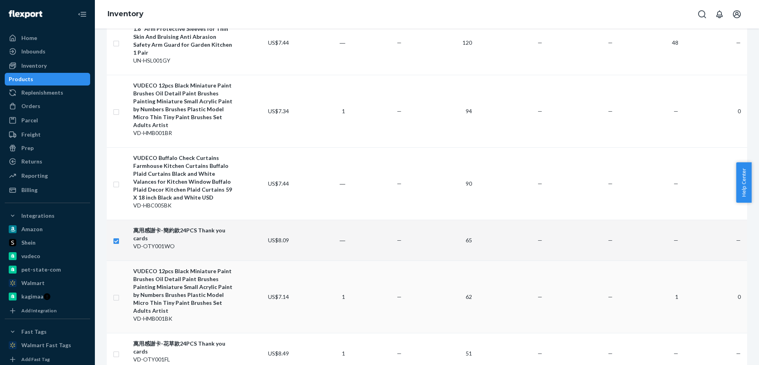
scroll to position [297, 0]
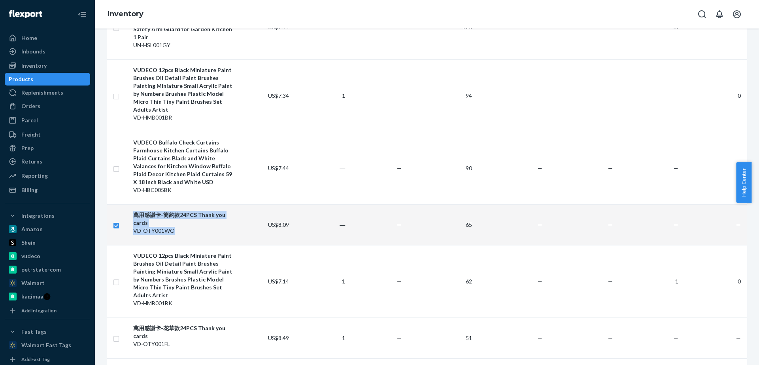
drag, startPoint x: 127, startPoint y: 192, endPoint x: 176, endPoint y: 194, distance: 49.5
click at [173, 204] on tr "萬用感謝卡-簡約款24PCS Thank you cards VD-OTY001WO US$8.09 ― — 65 — — — —" at bounding box center [427, 224] width 641 height 41
click at [127, 204] on td at bounding box center [118, 224] width 23 height 41
drag, startPoint x: 134, startPoint y: 194, endPoint x: 174, endPoint y: 195, distance: 40.7
click at [174, 227] on div "VD-OTY001WO" at bounding box center [182, 231] width 99 height 8
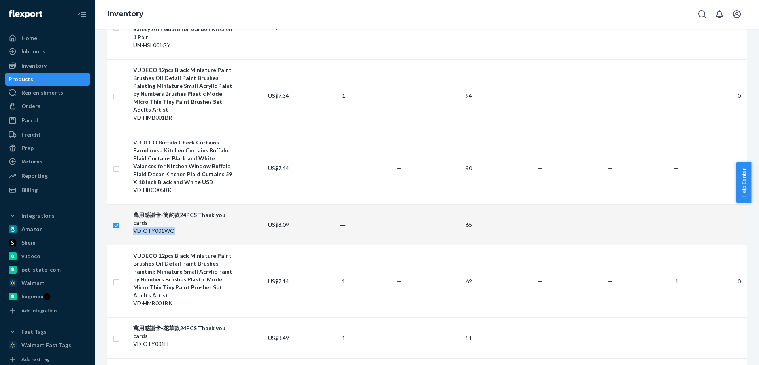
checkbox input "true"
checkbox input "false"
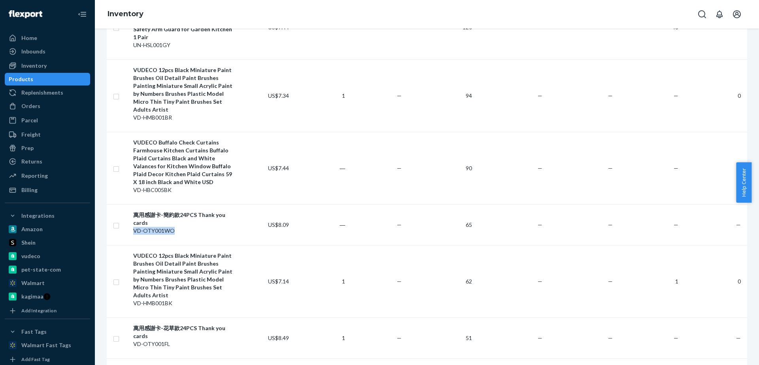
copy div "VD-OTY001WO"
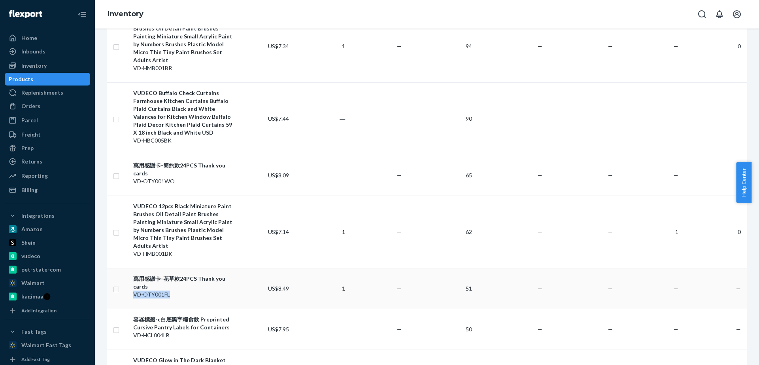
drag, startPoint x: 131, startPoint y: 250, endPoint x: 173, endPoint y: 251, distance: 41.5
click at [173, 268] on td "萬用感謝卡-花草款24PCS Thank you cards VD-OTY001FL" at bounding box center [183, 288] width 106 height 41
checkbox input "true"
copy div "VD-OTY001FL"
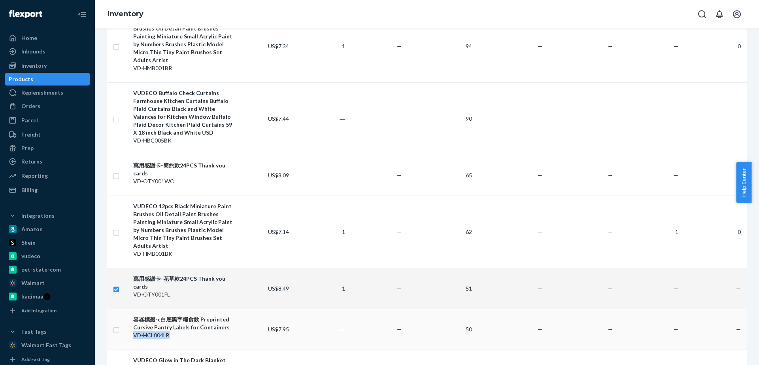
drag, startPoint x: 133, startPoint y: 285, endPoint x: 174, endPoint y: 288, distance: 40.5
click at [174, 331] on div "VD-HCL004LB" at bounding box center [182, 335] width 99 height 8
checkbox input "true"
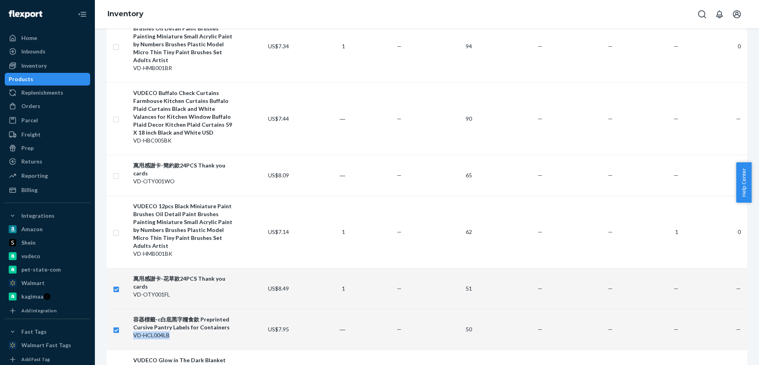
copy div "VD-HCL004LB"
drag, startPoint x: 140, startPoint y: 250, endPoint x: 186, endPoint y: 250, distance: 45.5
click at [186, 290] on div "VD-OTY001FL" at bounding box center [182, 294] width 99 height 8
checkbox input "true"
checkbox input "false"
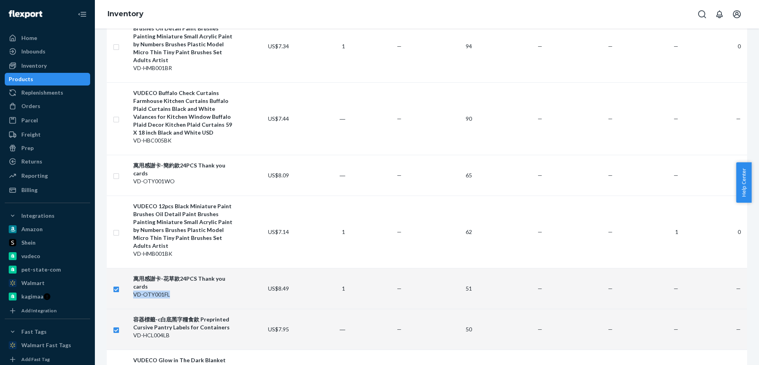
checkbox input "true"
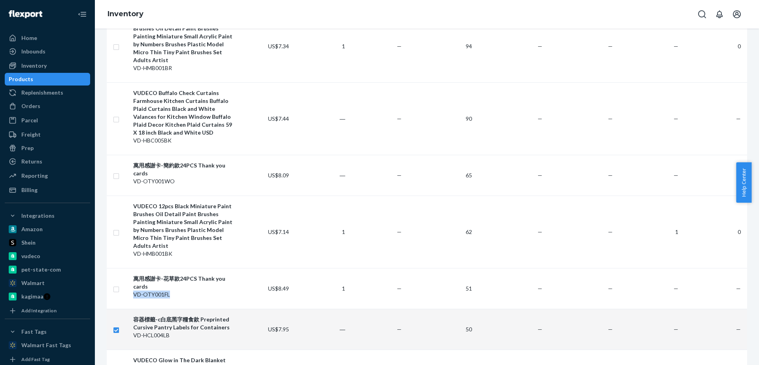
copy div "VD-OTY001FL"
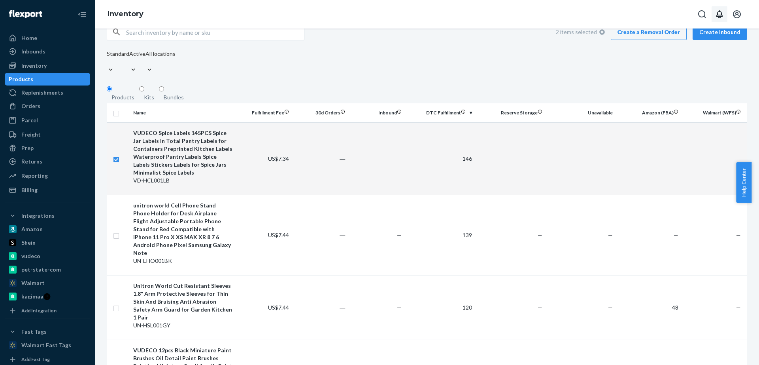
scroll to position [0, 0]
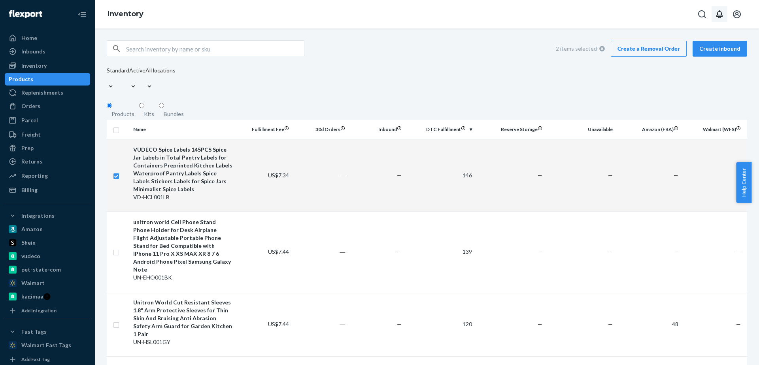
click at [718, 11] on icon "Open notifications" at bounding box center [719, 13] width 9 height 9
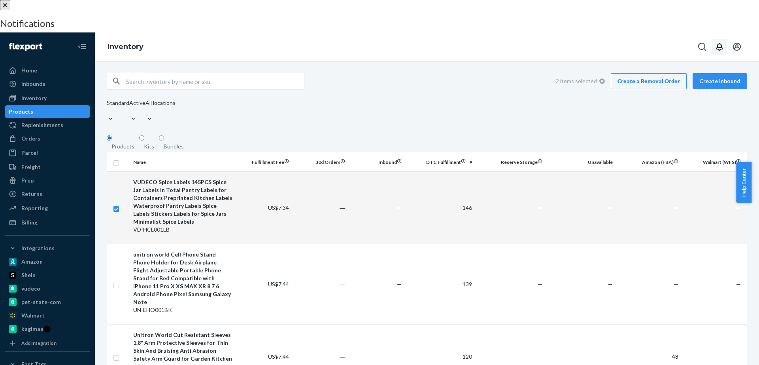
checkbox input "true"
click at [92, 0] on div at bounding box center [379, 0] width 759 height 0
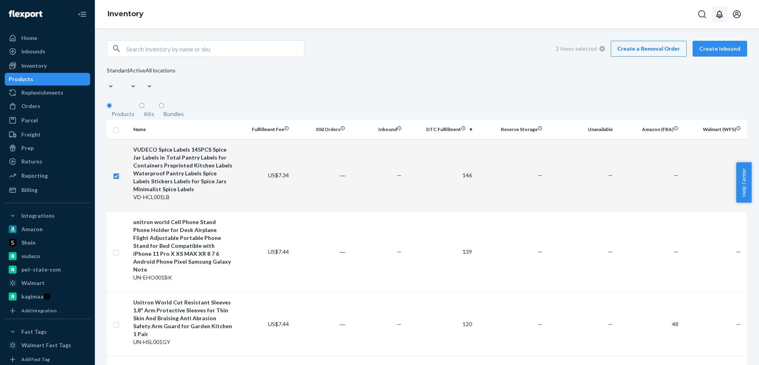
scroll to position [65, 0]
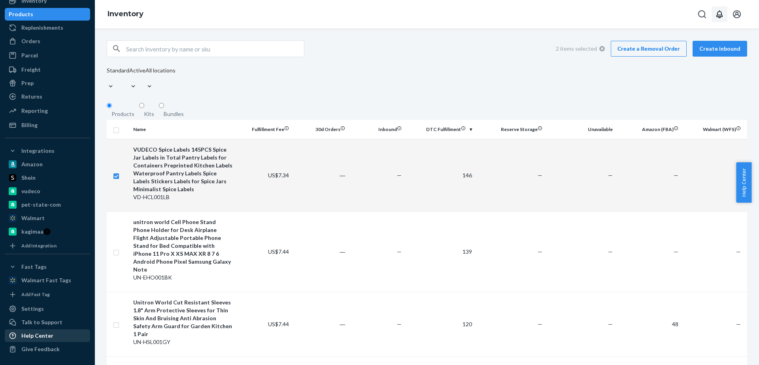
click at [49, 334] on div "Help Center" at bounding box center [37, 335] width 32 height 8
click at [57, 319] on div "Talk to Support" at bounding box center [41, 322] width 41 height 8
